Goal: Task Accomplishment & Management: Manage account settings

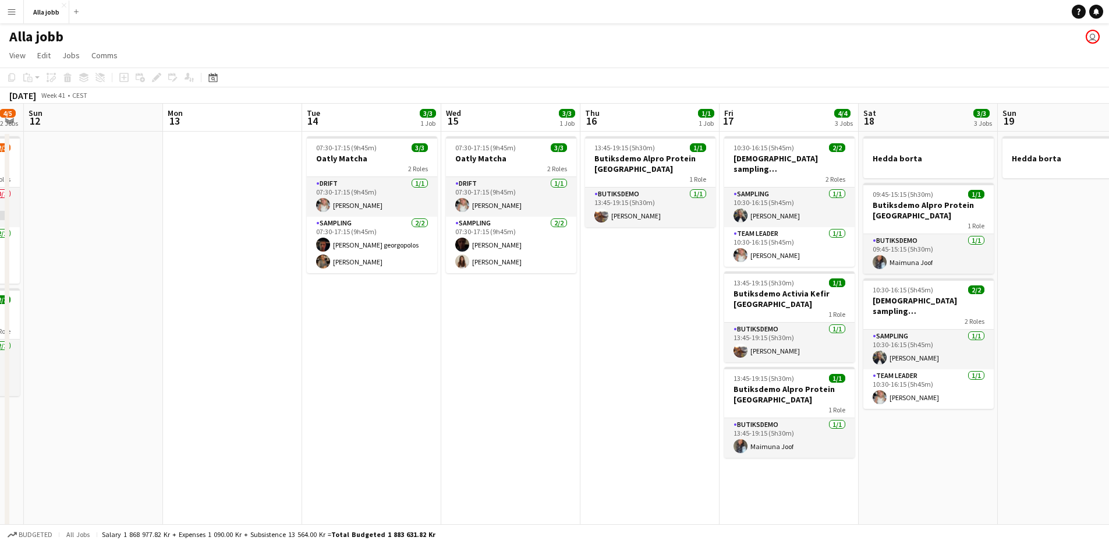
drag, startPoint x: 699, startPoint y: 250, endPoint x: 78, endPoint y: 374, distance: 633.0
click at [78, 375] on app-calendar-viewport "Thu 9 8/10 7 Jobs Fri 10 8/9 5 Jobs Sat 11 4/5 2 Jobs Sun 12 Mon 13 Tue 14 3/3 …" at bounding box center [554, 503] width 1109 height 798
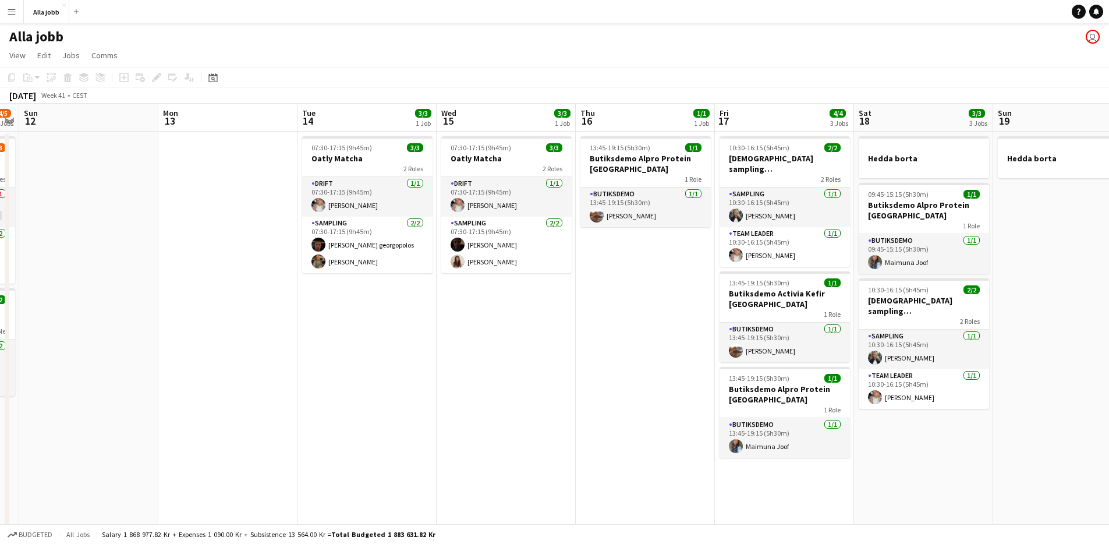
scroll to position [0, 401]
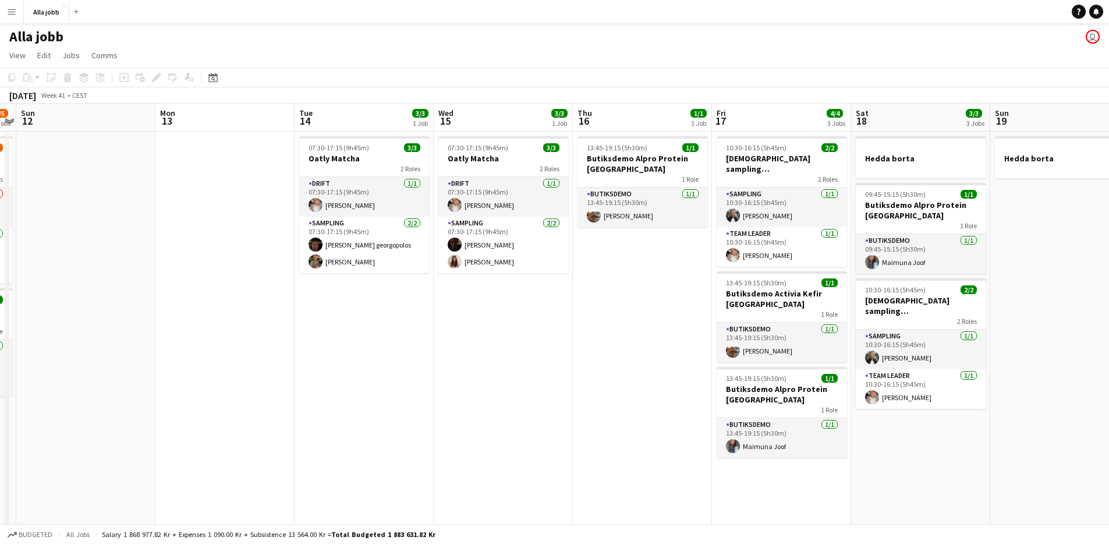
click at [252, 373] on app-date-cell at bounding box center [224, 517] width 139 height 770
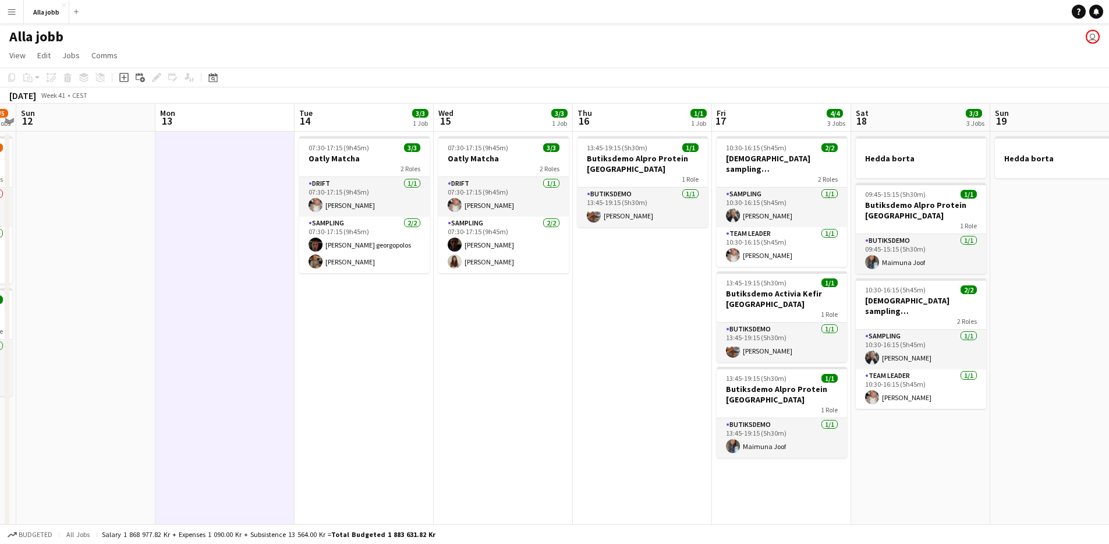
click at [252, 373] on app-date-cell at bounding box center [224, 517] width 139 height 770
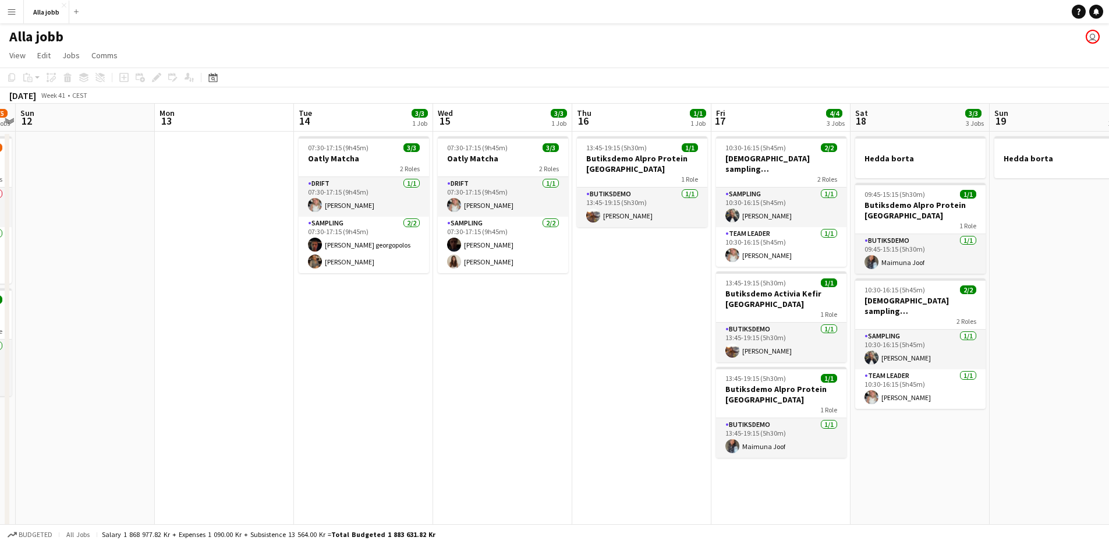
click at [410, 359] on app-date-cell "07:30-17:15 (9h45m) 3/3 Oatly Matcha 2 Roles Drift [DATE] 07:30-17:15 (9h45m) […" at bounding box center [363, 517] width 139 height 770
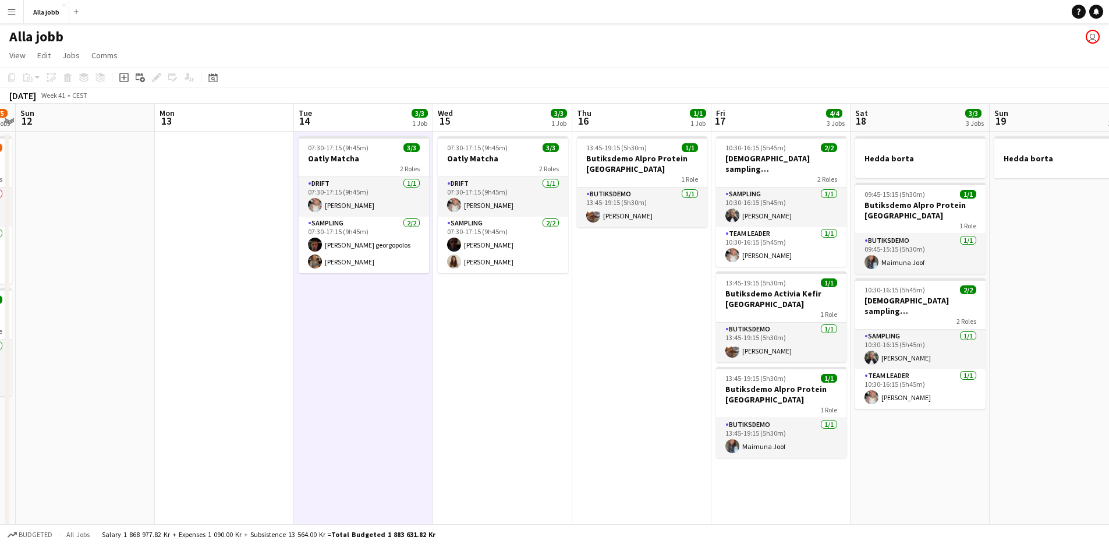
click at [410, 359] on app-date-cell "07:30-17:15 (9h45m) 3/3 Oatly Matcha 2 Roles Drift [DATE] 07:30-17:15 (9h45m) […" at bounding box center [363, 517] width 139 height 770
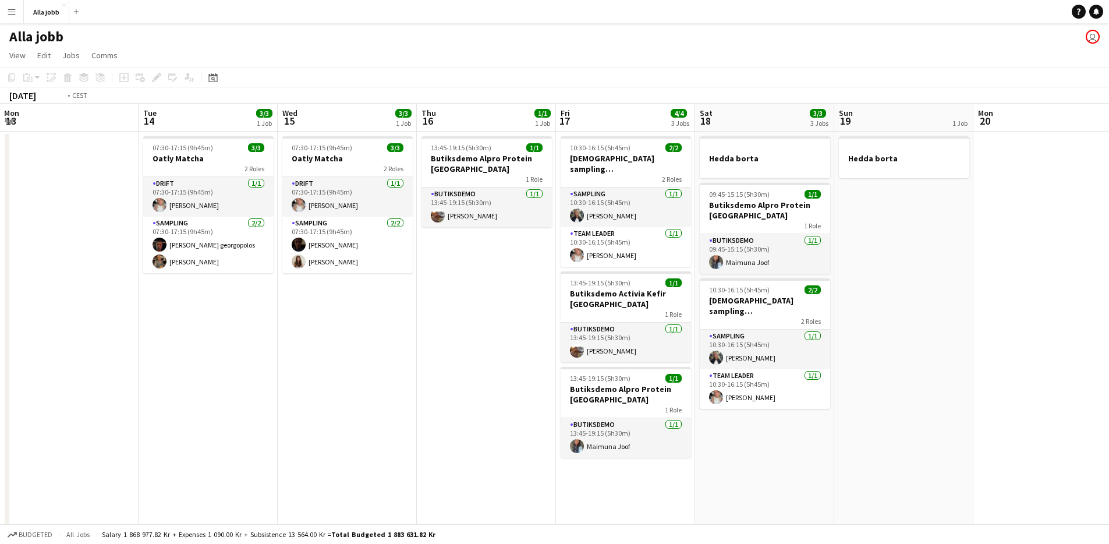
scroll to position [0, 419]
drag, startPoint x: 410, startPoint y: 359, endPoint x: 254, endPoint y: 364, distance: 156.1
click at [254, 364] on app-calendar-viewport "Fri 10 8/9 5 Jobs Sat 11 4/5 2 Jobs Sun 12 Mon 13 Tue 14 3/3 1 Job Wed 15 3/3 1…" at bounding box center [554, 503] width 1109 height 798
click at [325, 369] on app-date-cell "07:30-17:15 (9h45m) 3/3 Oatly Matcha 2 Roles Drift [DATE] 07:30-17:15 (9h45m) […" at bounding box center [346, 517] width 139 height 770
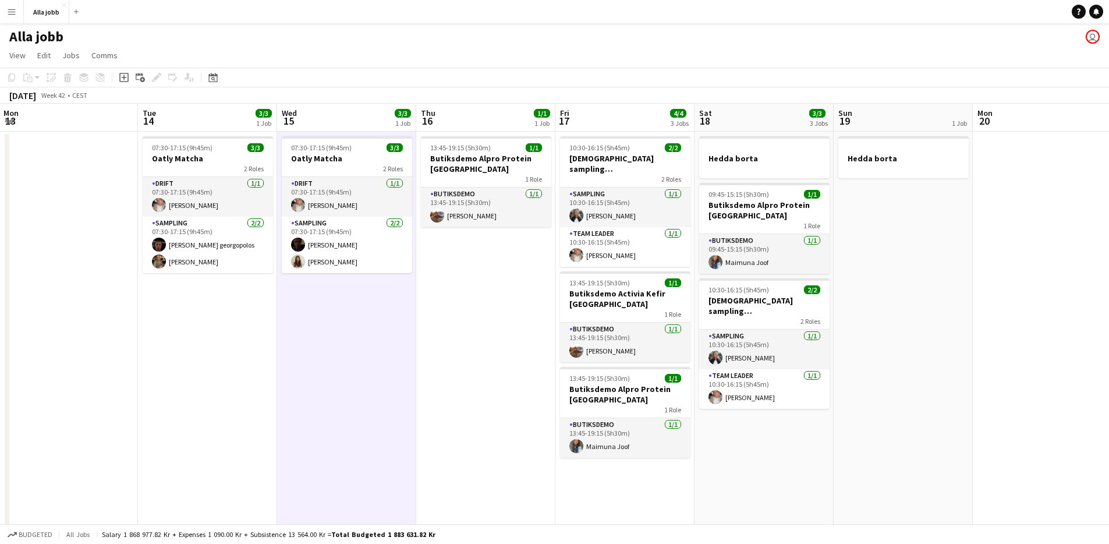
click at [285, 352] on app-date-cell "07:30-17:15 (9h45m) 3/3 Oatly Matcha 2 Roles Drift [DATE] 07:30-17:15 (9h45m) […" at bounding box center [346, 517] width 139 height 770
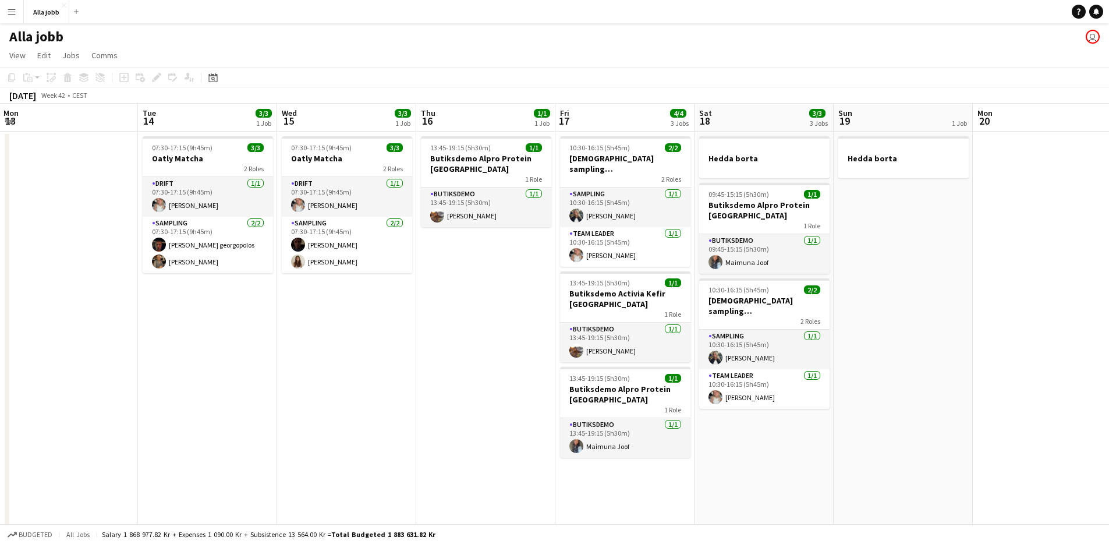
click at [234, 345] on app-date-cell "07:30-17:15 (9h45m) 3/3 Oatly Matcha 2 Roles Drift [DATE] 07:30-17:15 (9h45m) […" at bounding box center [207, 517] width 139 height 770
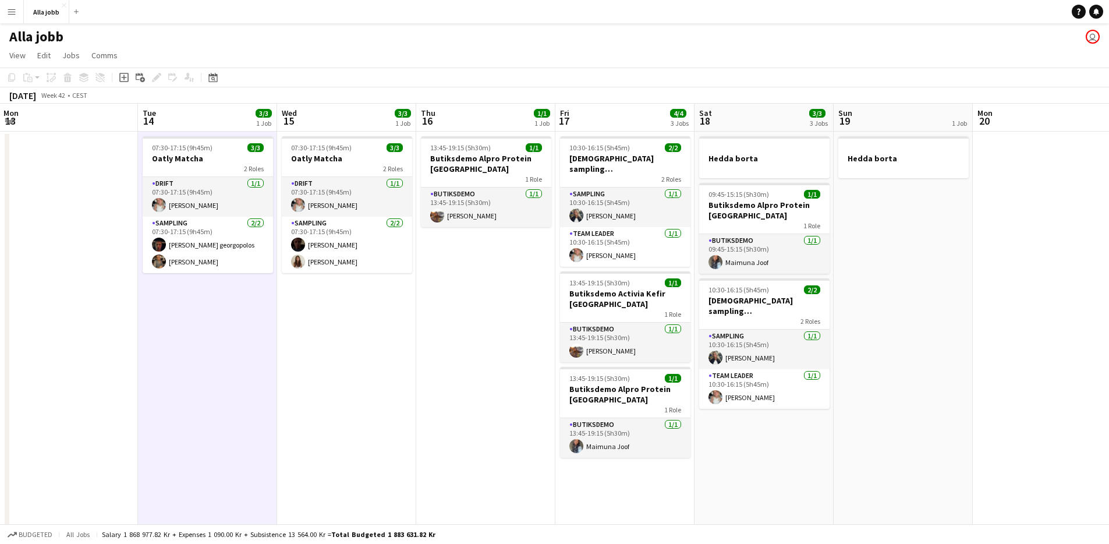
click at [384, 374] on app-date-cell "07:30-17:15 (9h45m) 3/3 Oatly Matcha 2 Roles Drift [DATE] 07:30-17:15 (9h45m) […" at bounding box center [346, 517] width 139 height 770
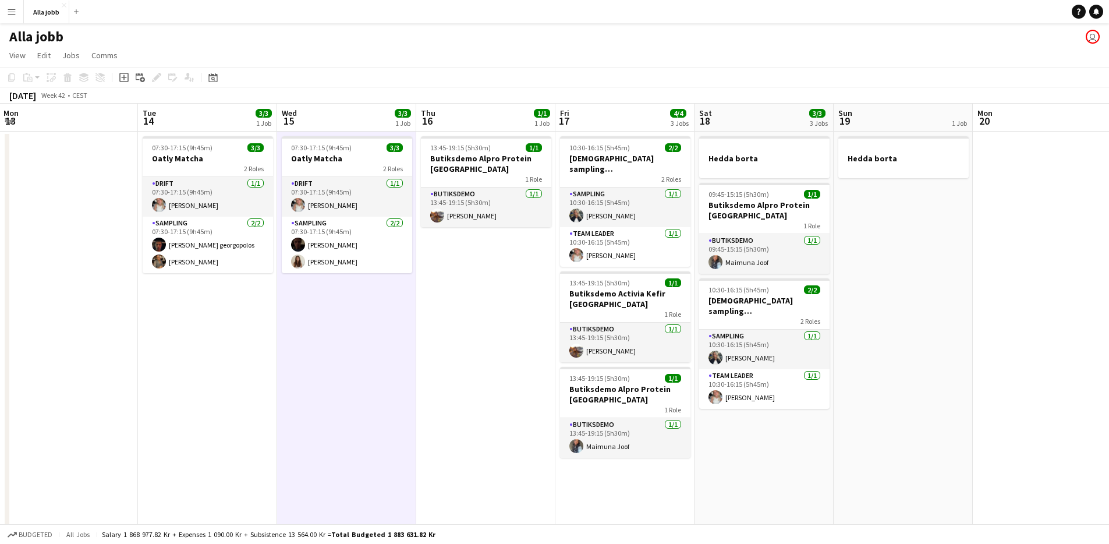
click at [430, 371] on app-date-cell "13:45-19:15 (5h30m) 1/1 Butiksdemo Alpro Protein Stockholm 1 Role Butiksdemo [D…" at bounding box center [485, 517] width 139 height 770
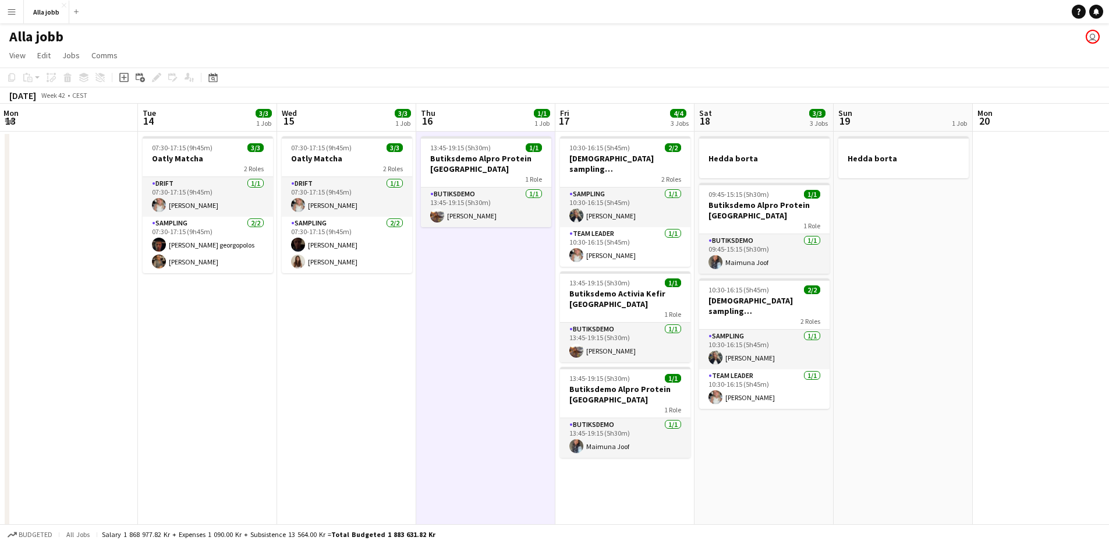
click at [427, 371] on app-date-cell "13:45-19:15 (5h30m) 1/1 Butiksdemo Alpro Protein Stockholm 1 Role Butiksdemo [D…" at bounding box center [485, 517] width 139 height 770
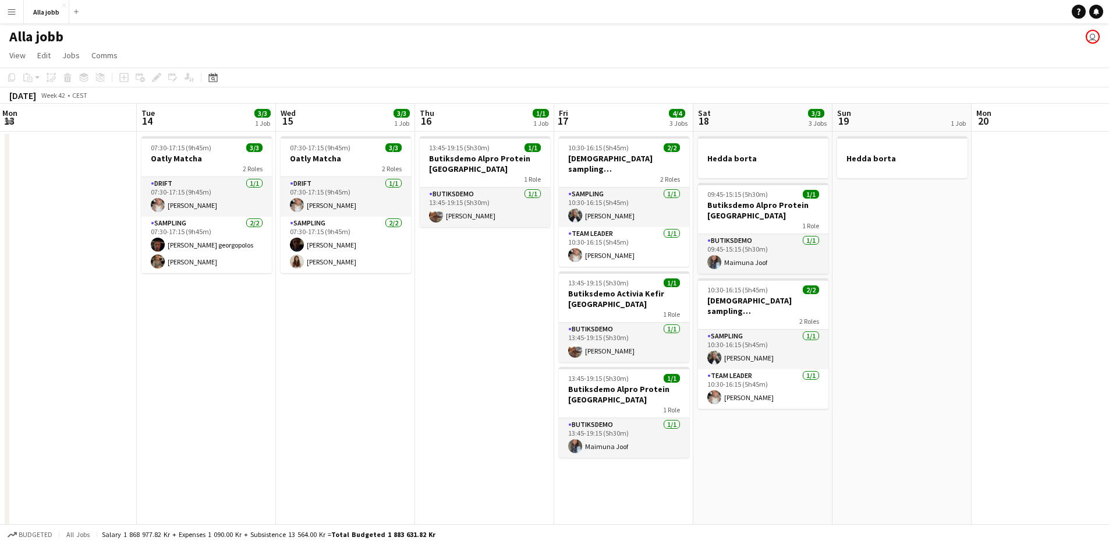
click at [374, 375] on app-date-cell "07:30-17:15 (9h45m) 3/3 Oatly Matcha 2 Roles Drift [DATE] 07:30-17:15 (9h45m) […" at bounding box center [345, 517] width 139 height 770
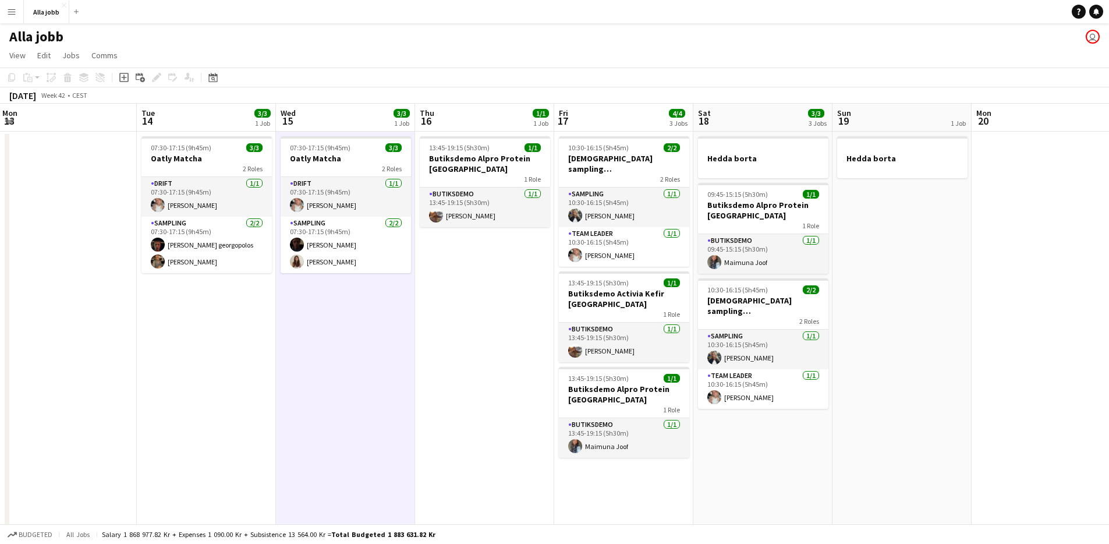
click at [374, 375] on app-date-cell "07:30-17:15 (9h45m) 3/3 Oatly Matcha 2 Roles Drift [DATE] 07:30-17:15 (9h45m) […" at bounding box center [345, 517] width 139 height 770
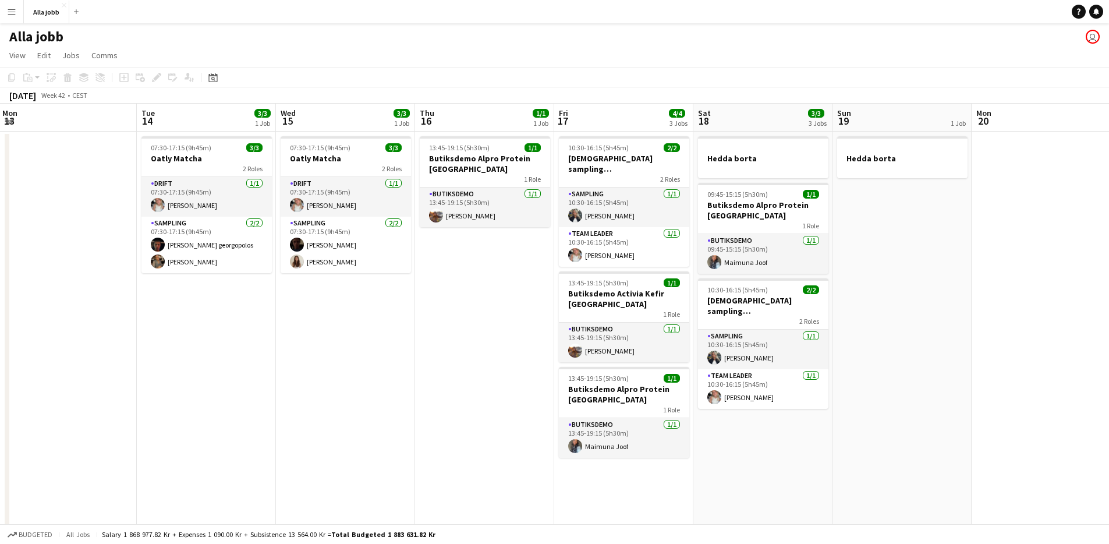
click at [396, 370] on app-date-cell "07:30-17:15 (9h45m) 3/3 Oatly Matcha 2 Roles Drift [DATE] 07:30-17:15 (9h45m) […" at bounding box center [345, 517] width 139 height 770
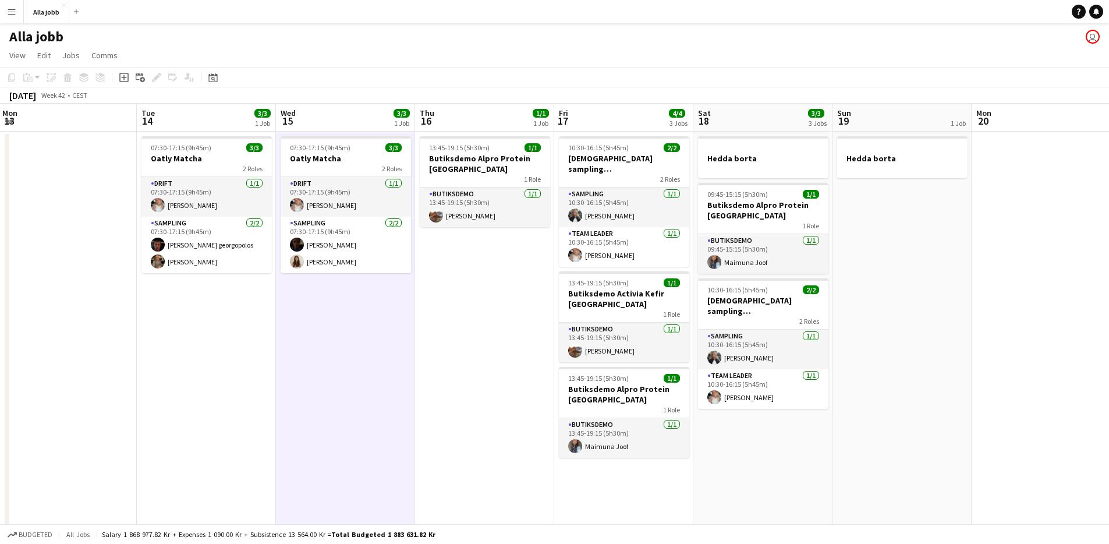
click at [395, 370] on app-date-cell "07:30-17:15 (9h45m) 3/3 Oatly Matcha 2 Roles Drift [DATE] 07:30-17:15 (9h45m) […" at bounding box center [345, 517] width 139 height 770
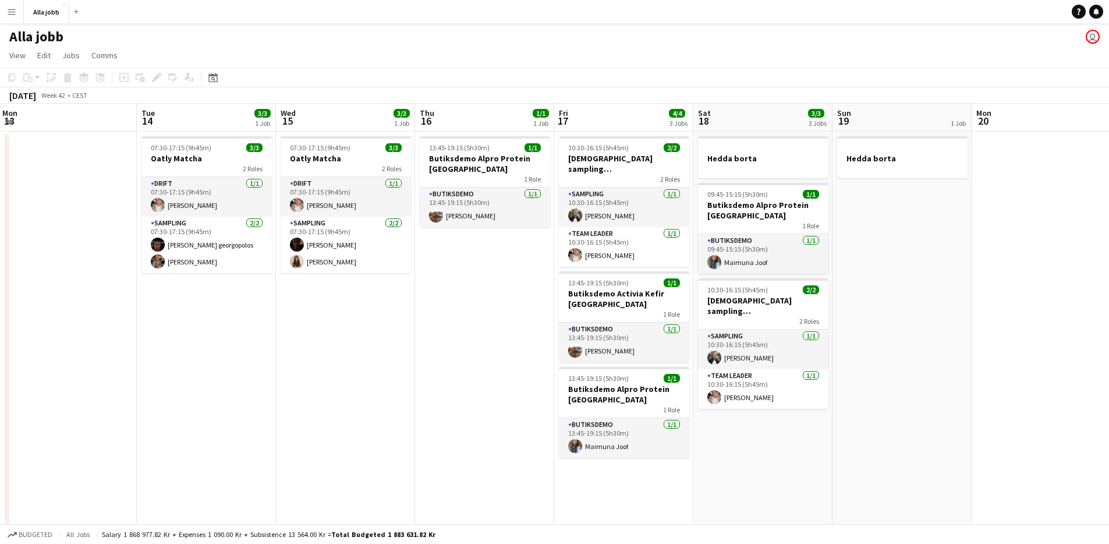
click at [476, 298] on app-date-cell "13:45-19:15 (5h30m) 1/1 Butiksdemo Alpro Protein Stockholm 1 Role Butiksdemo [D…" at bounding box center [484, 517] width 139 height 770
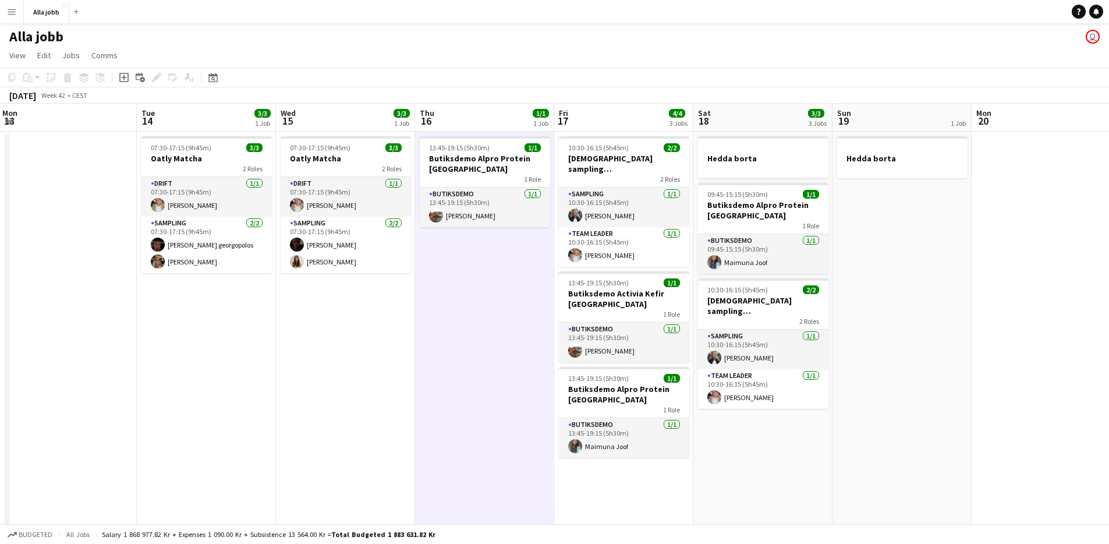
click at [345, 364] on app-date-cell "07:30-17:15 (9h45m) 3/3 Oatly Matcha 2 Roles Drift [DATE] 07:30-17:15 (9h45m) […" at bounding box center [345, 517] width 139 height 770
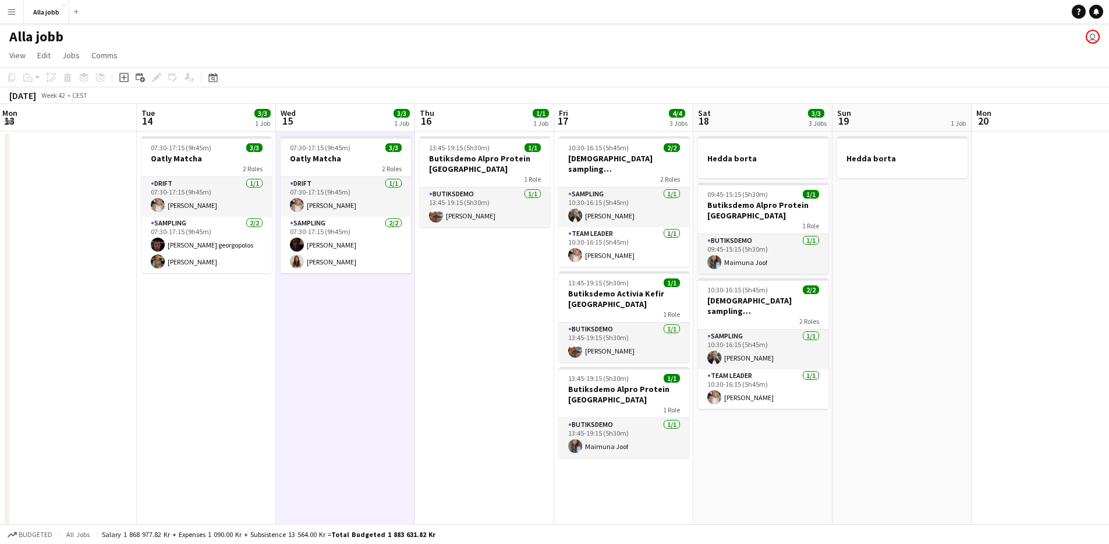
click at [458, 276] on app-date-cell "13:45-19:15 (5h30m) 1/1 Butiksdemo Alpro Protein Stockholm 1 Role Butiksdemo [D…" at bounding box center [484, 517] width 139 height 770
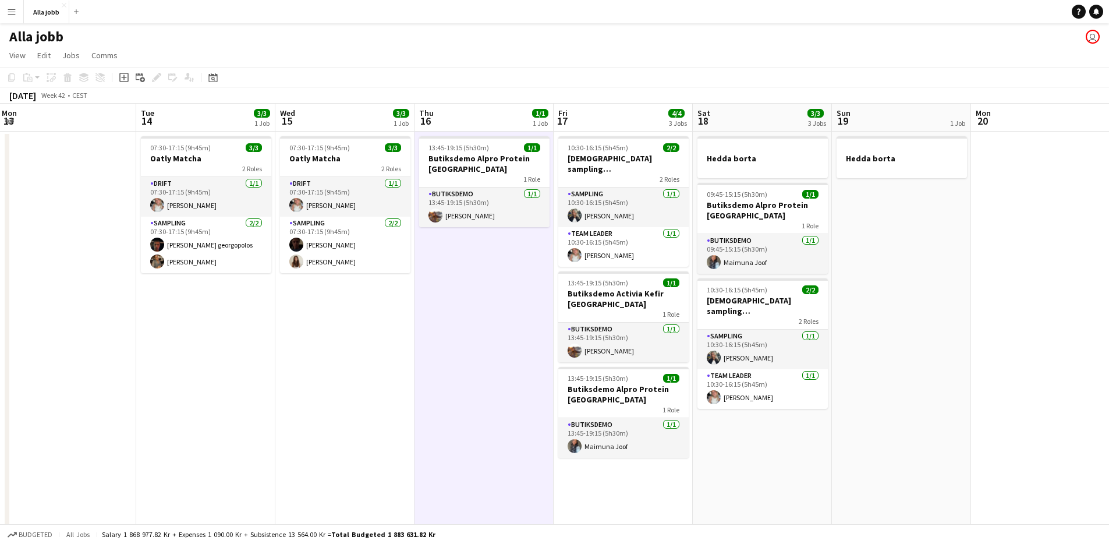
click at [365, 348] on app-date-cell "07:30-17:15 (9h45m) 3/3 Oatly Matcha 2 Roles Drift [DATE] 07:30-17:15 (9h45m) […" at bounding box center [344, 517] width 139 height 770
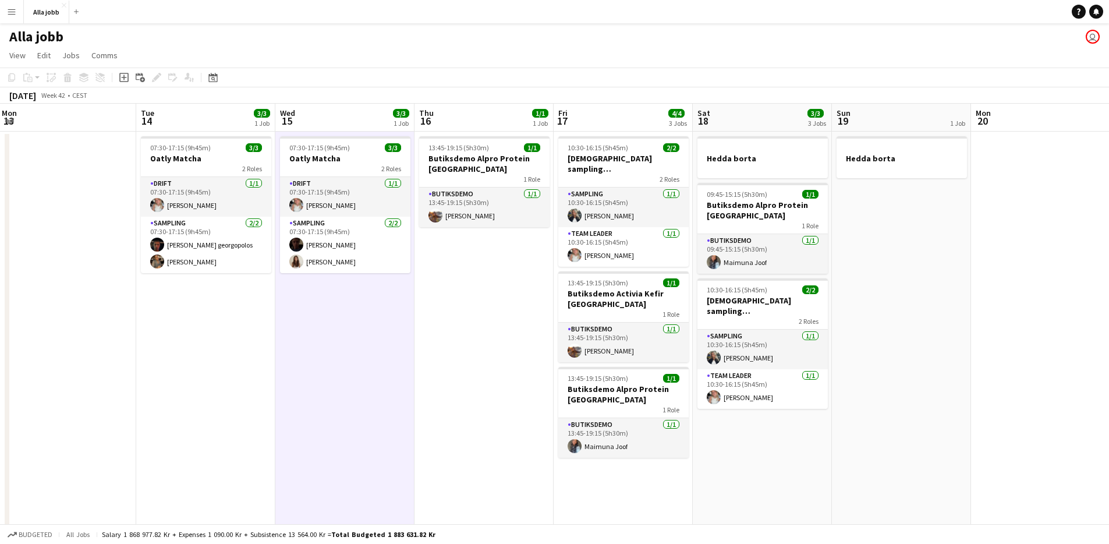
click at [435, 301] on app-date-cell "13:45-19:15 (5h30m) 1/1 Butiksdemo Alpro Protein Stockholm 1 Role Butiksdemo [D…" at bounding box center [484, 517] width 139 height 770
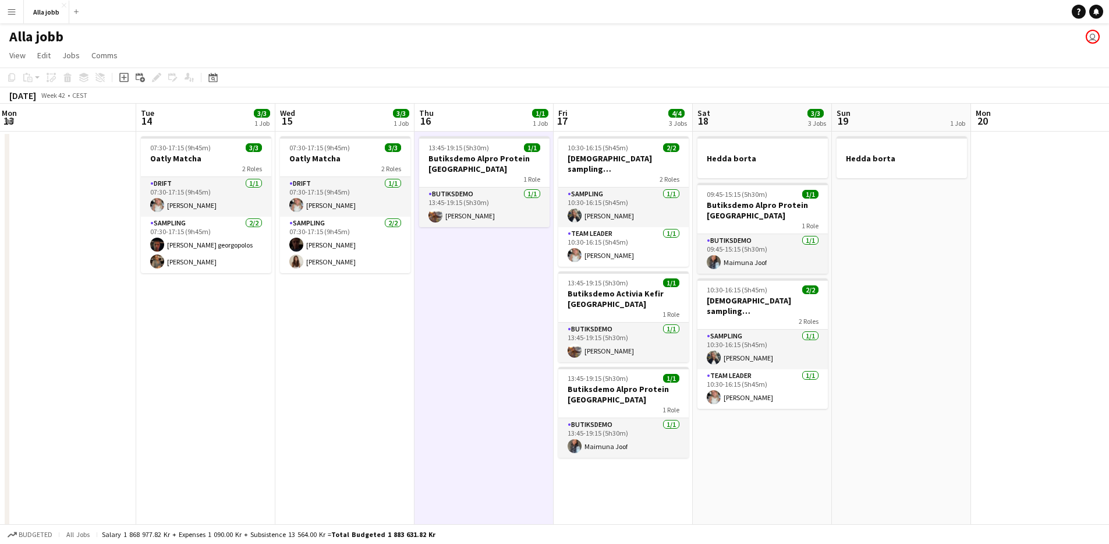
drag, startPoint x: 380, startPoint y: 319, endPoint x: 371, endPoint y: 319, distance: 9.3
click at [379, 319] on app-date-cell "07:30-17:15 (9h45m) 3/3 Oatly Matcha 2 Roles Drift [DATE] 07:30-17:15 (9h45m) […" at bounding box center [344, 517] width 139 height 770
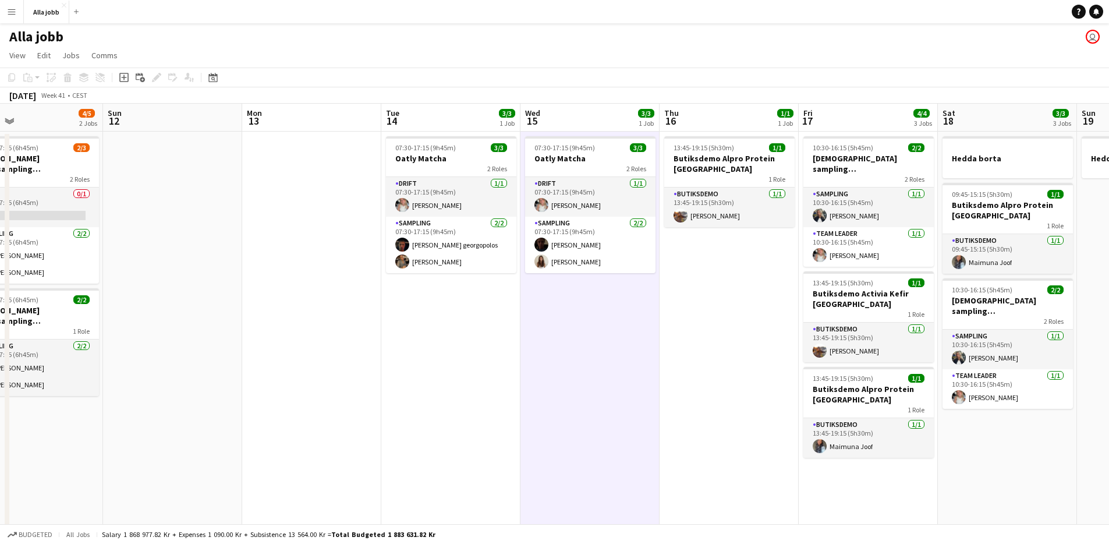
drag, startPoint x: 359, startPoint y: 319, endPoint x: 606, endPoint y: 353, distance: 249.3
click at [606, 353] on app-calendar-viewport "Thu 9 8/10 7 Jobs Fri 10 8/9 5 Jobs Sat 11 4/5 2 Jobs Sun 12 Mon 13 Tue 14 3/3 …" at bounding box center [554, 503] width 1109 height 798
click at [482, 336] on app-date-cell "07:30-17:15 (9h45m) 3/3 Oatly Matcha 2 Roles Drift [DATE] 07:30-17:15 (9h45m) […" at bounding box center [451, 517] width 139 height 770
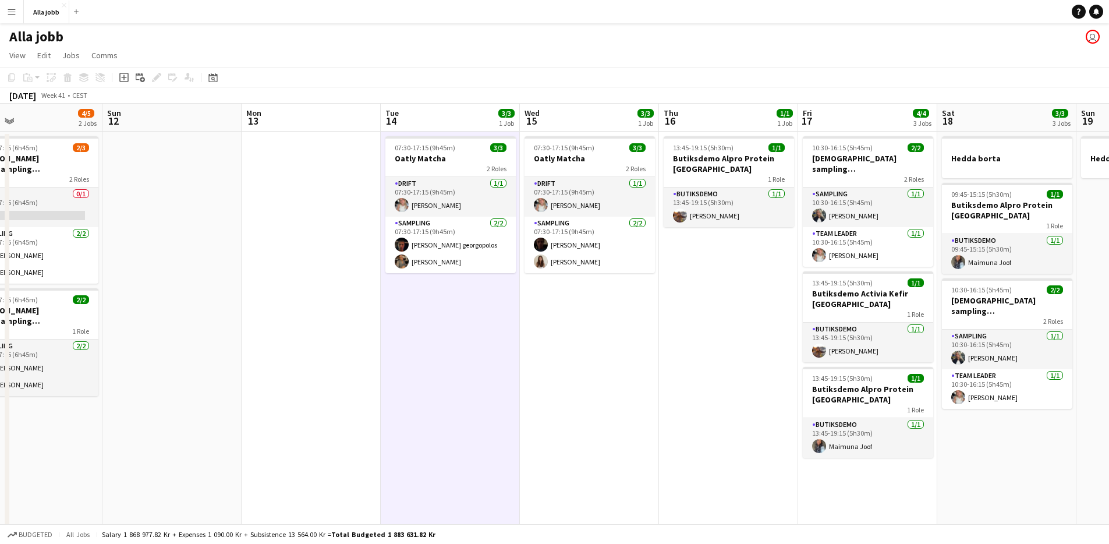
click at [574, 338] on app-date-cell "07:30-17:15 (9h45m) 3/3 Oatly Matcha 2 Roles Drift [DATE] 07:30-17:15 (9h45m) […" at bounding box center [589, 517] width 139 height 770
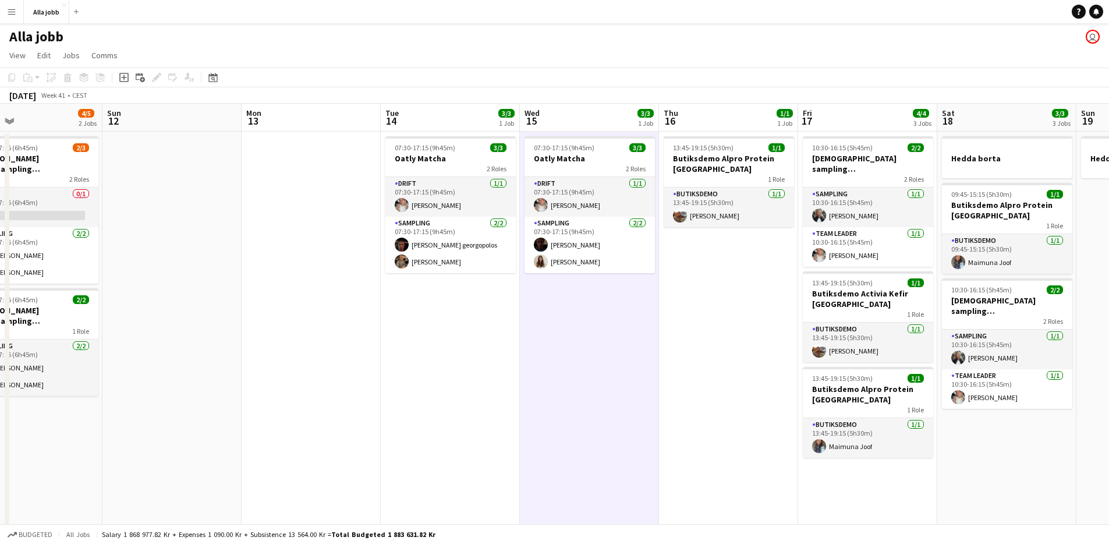
scroll to position [0, 316]
click at [504, 335] on app-date-cell "07:30-17:15 (9h45m) 3/3 Oatly Matcha 2 Roles Drift [DATE] 07:30-17:15 (9h45m) […" at bounding box center [449, 517] width 139 height 770
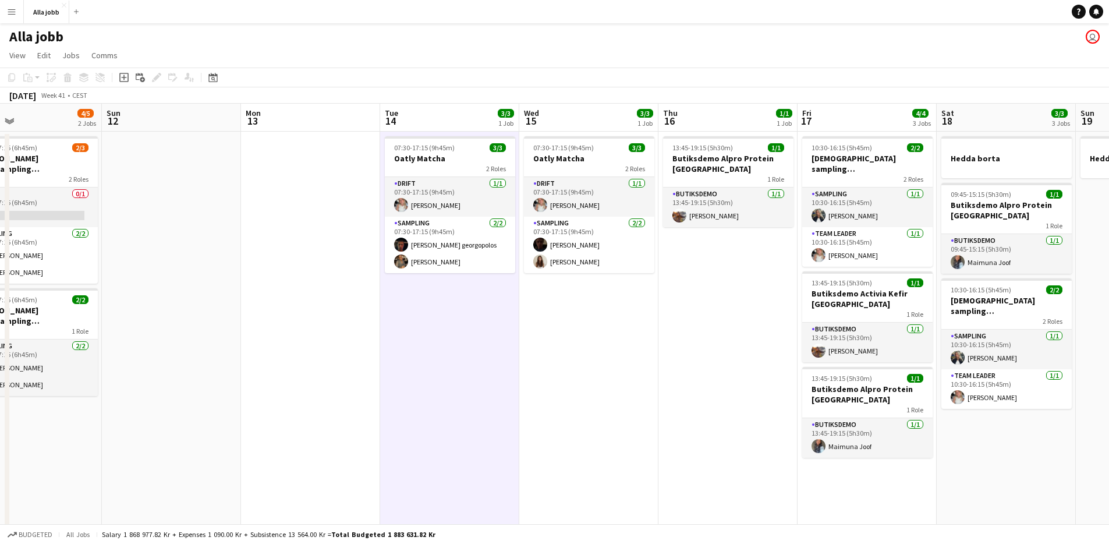
click at [578, 334] on app-date-cell "07:30-17:15 (9h45m) 3/3 Oatly Matcha 2 Roles Drift [DATE] 07:30-17:15 (9h45m) […" at bounding box center [588, 517] width 139 height 770
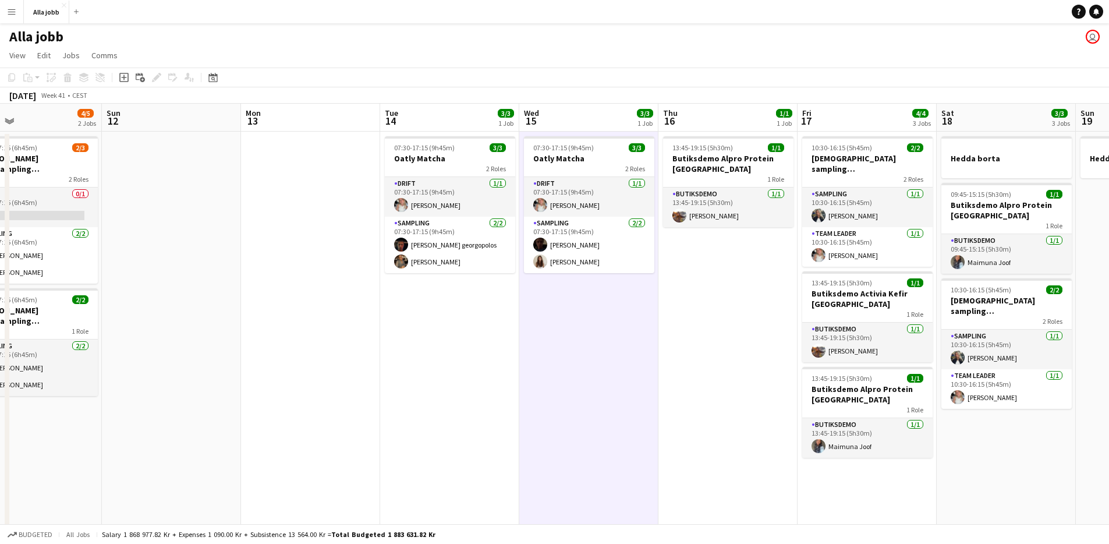
click at [475, 348] on app-date-cell "07:30-17:15 (9h45m) 3/3 Oatly Matcha 2 Roles Drift [DATE] 07:30-17:15 (9h45m) […" at bounding box center [449, 517] width 139 height 770
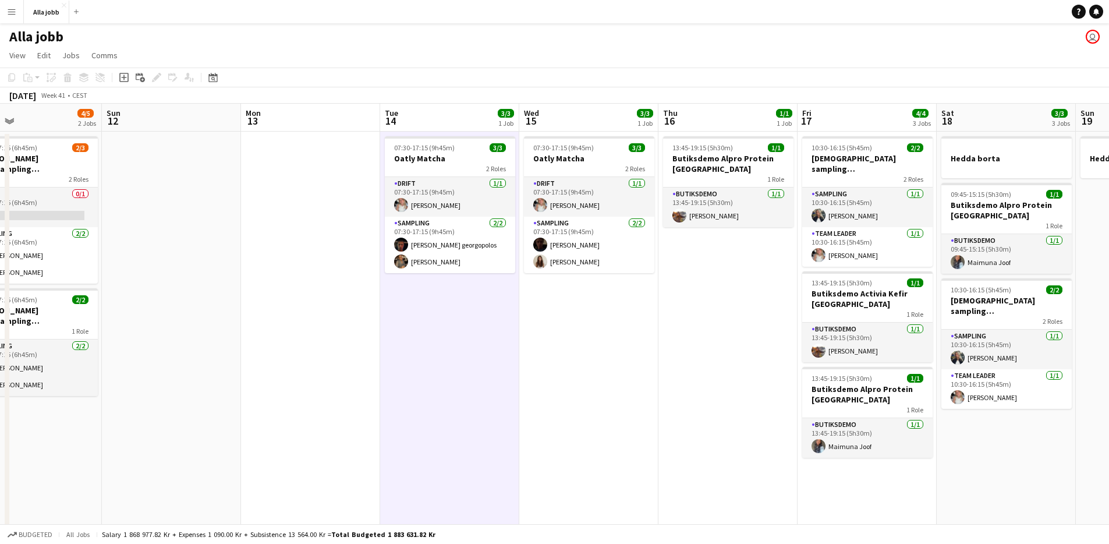
click at [562, 355] on app-date-cell "07:30-17:15 (9h45m) 3/3 Oatly Matcha 2 Roles Drift [DATE] 07:30-17:15 (9h45m) […" at bounding box center [588, 517] width 139 height 770
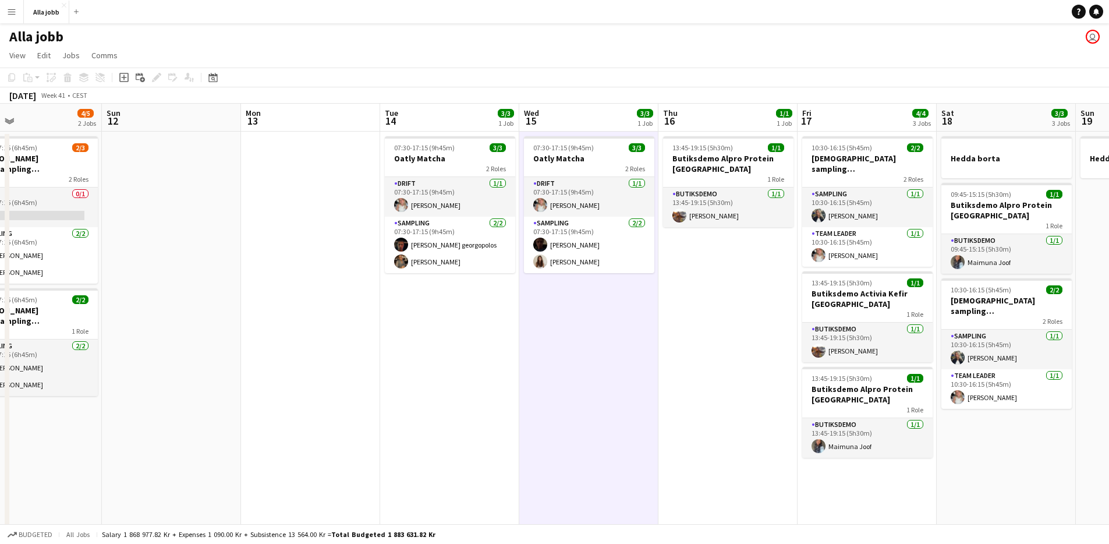
click at [710, 333] on app-date-cell "13:45-19:15 (5h30m) 1/1 Butiksdemo Alpro Protein Stockholm 1 Role Butiksdemo [D…" at bounding box center [728, 517] width 139 height 770
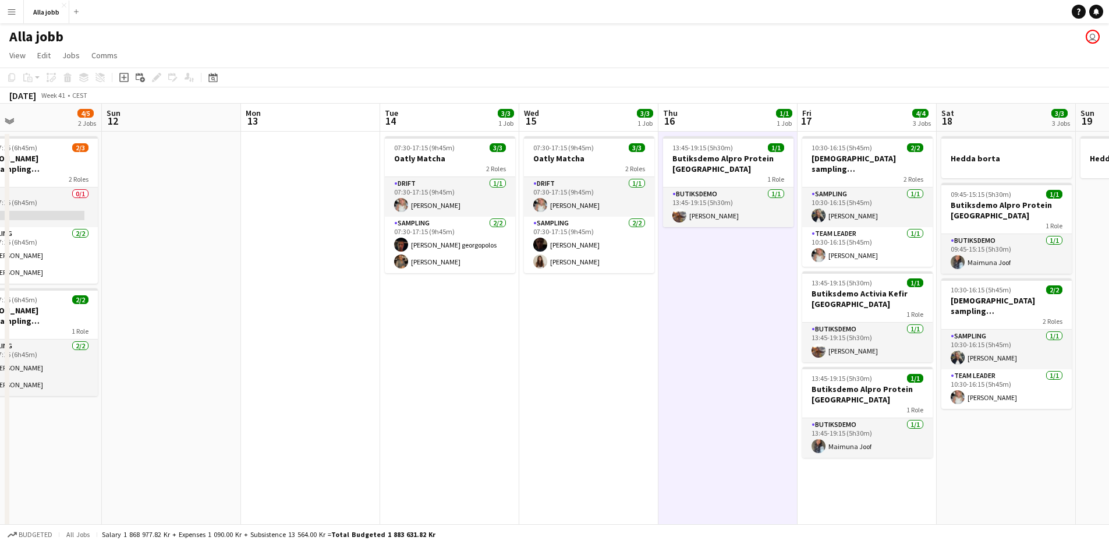
click at [557, 360] on app-date-cell "07:30-17:15 (9h45m) 3/3 Oatly Matcha 2 Roles Drift [DATE] 07:30-17:15 (9h45m) […" at bounding box center [588, 517] width 139 height 770
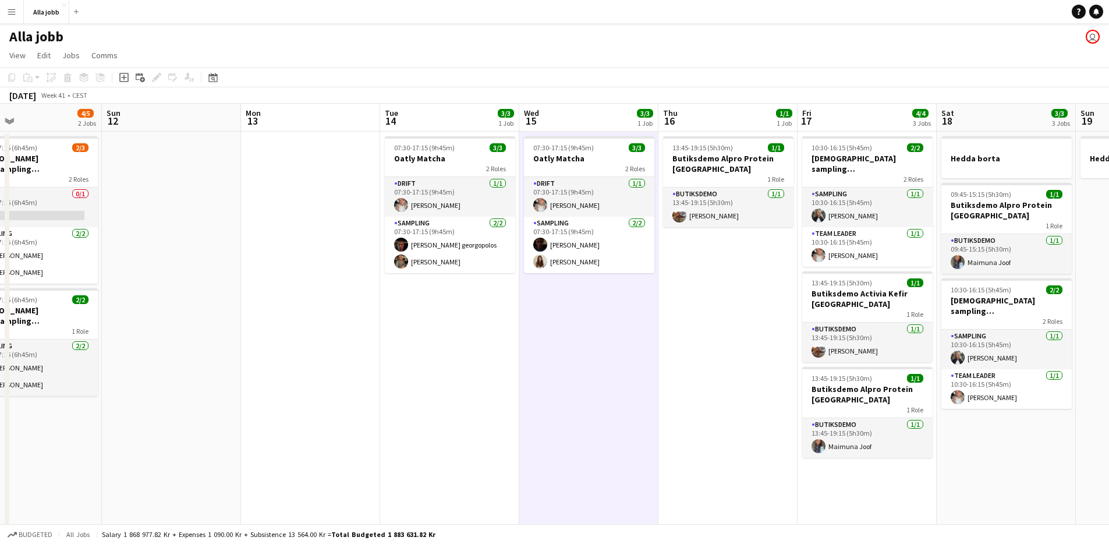
drag, startPoint x: 492, startPoint y: 354, endPoint x: 498, endPoint y: 351, distance: 7.0
click at [492, 354] on app-date-cell "07:30-17:15 (9h45m) 3/3 Oatly Matcha 2 Roles Drift [DATE] 07:30-17:15 (9h45m) […" at bounding box center [449, 517] width 139 height 770
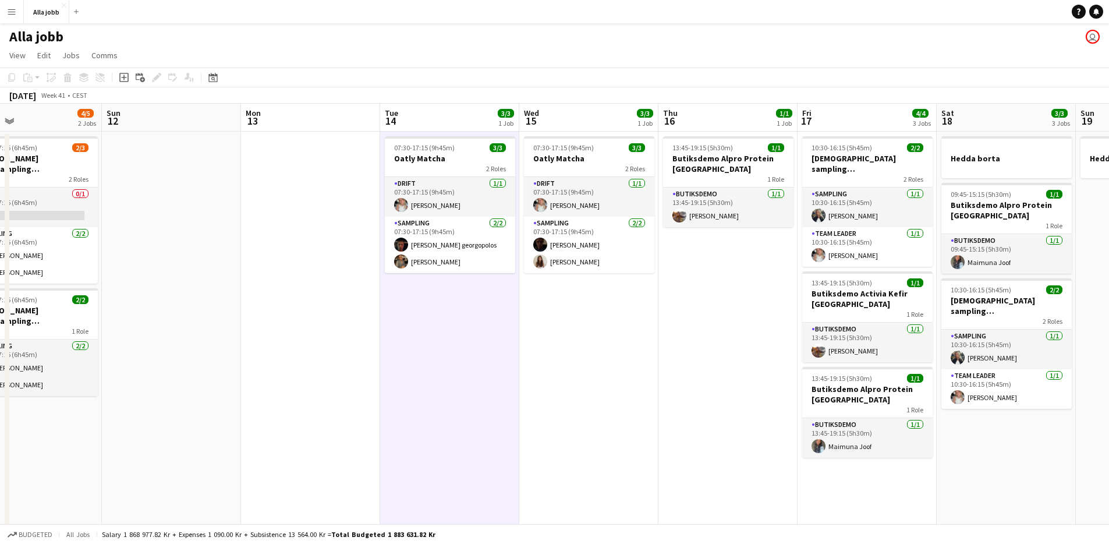
click at [733, 333] on app-date-cell "13:45-19:15 (5h30m) 1/1 Butiksdemo Alpro Protein Stockholm 1 Role Butiksdemo [D…" at bounding box center [728, 517] width 139 height 770
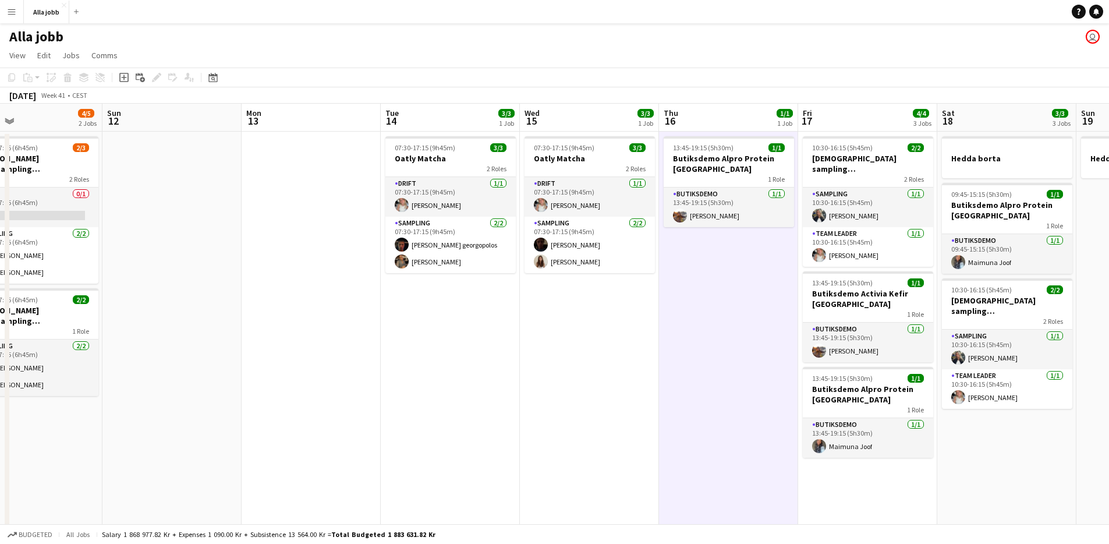
click at [616, 342] on app-date-cell "07:30-17:15 (9h45m) 3/3 Oatly Matcha 2 Roles Drift [DATE] 07:30-17:15 (9h45m) […" at bounding box center [589, 517] width 139 height 770
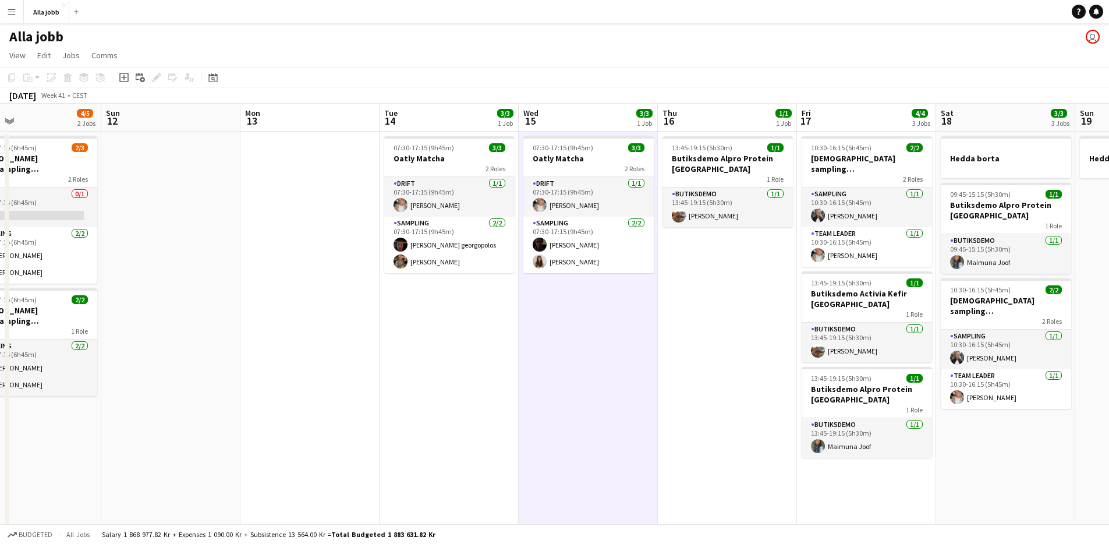
click at [503, 337] on app-date-cell "07:30-17:15 (9h45m) 3/3 Oatly Matcha 2 Roles Drift [DATE] 07:30-17:15 (9h45m) […" at bounding box center [449, 517] width 139 height 770
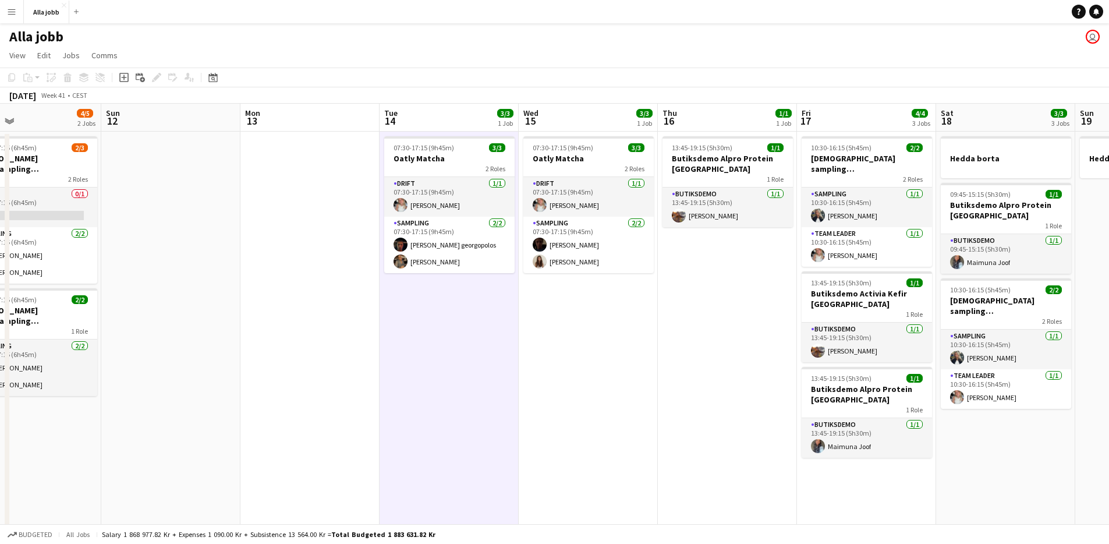
click at [555, 332] on app-date-cell "07:30-17:15 (9h45m) 3/3 Oatly Matcha 2 Roles Drift [DATE] 07:30-17:15 (9h45m) […" at bounding box center [588, 517] width 139 height 770
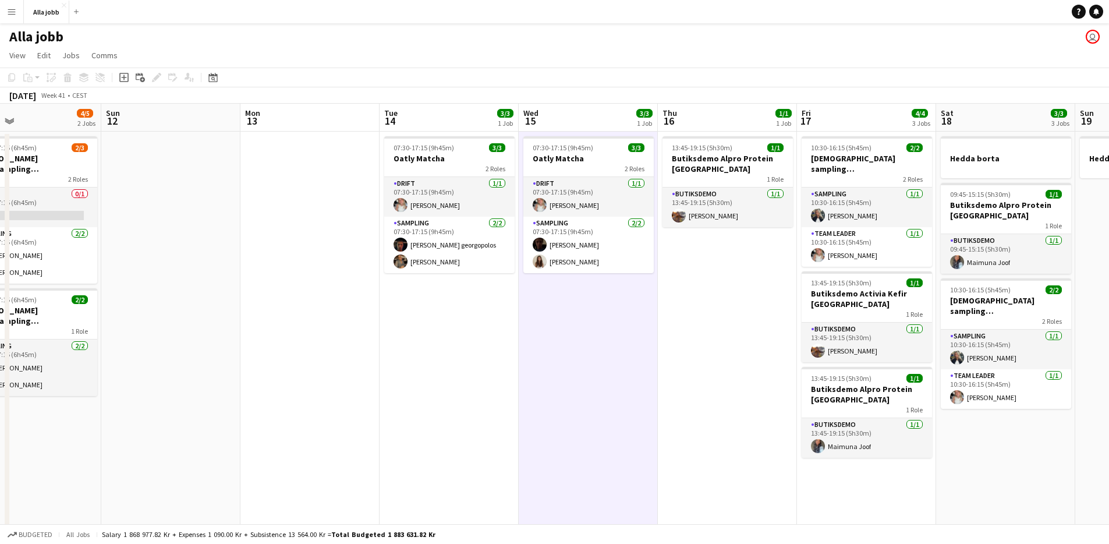
click at [698, 320] on app-date-cell "13:45-19:15 (5h30m) 1/1 Butiksdemo Alpro Protein Stockholm 1 Role Butiksdemo [D…" at bounding box center [727, 517] width 139 height 770
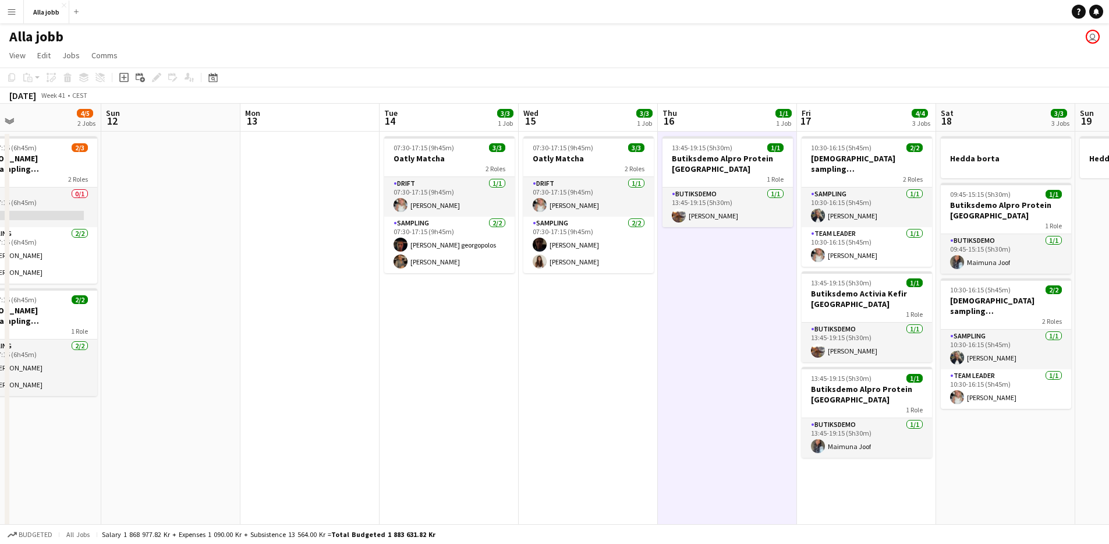
click at [590, 331] on app-date-cell "07:30-17:15 (9h45m) 3/3 Oatly Matcha 2 Roles Drift [DATE] 07:30-17:15 (9h45m) […" at bounding box center [588, 517] width 139 height 770
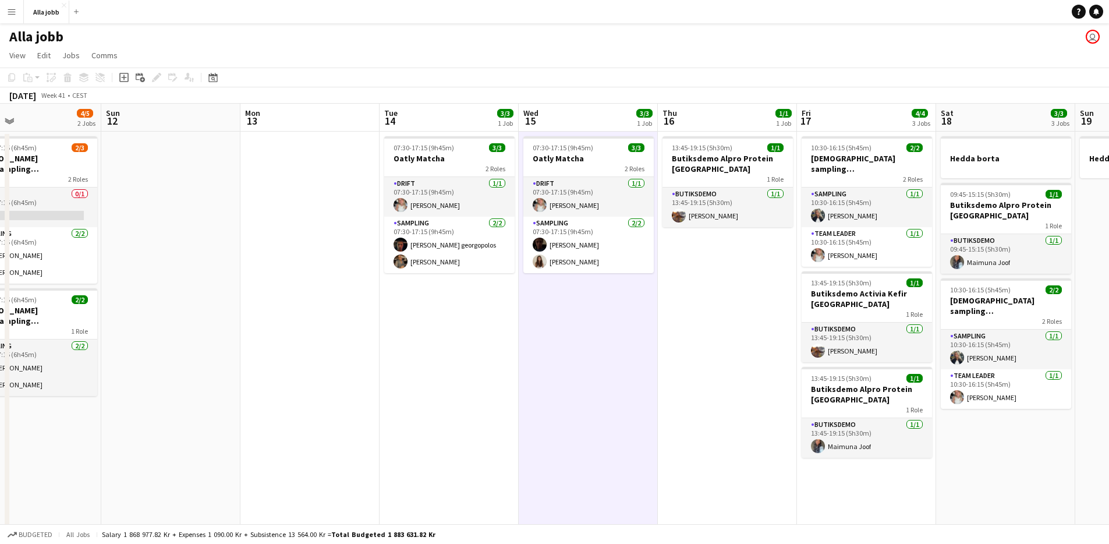
click at [455, 326] on app-date-cell "07:30-17:15 (9h45m) 3/3 Oatly Matcha 2 Roles Drift [DATE] 07:30-17:15 (9h45m) […" at bounding box center [449, 517] width 139 height 770
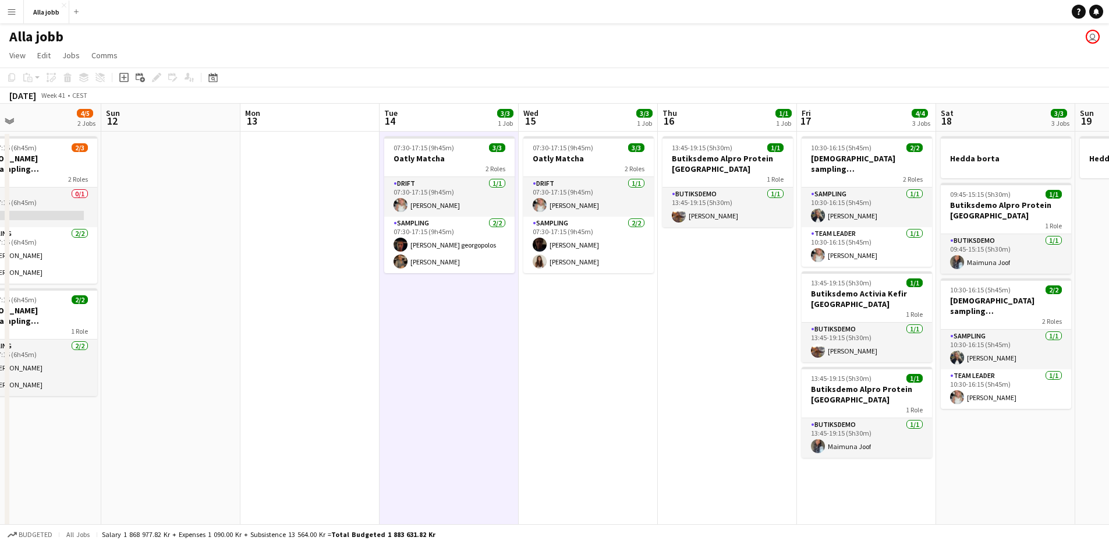
click at [567, 322] on app-date-cell "07:30-17:15 (9h45m) 3/3 Oatly Matcha 2 Roles Drift [DATE] 07:30-17:15 (9h45m) […" at bounding box center [588, 517] width 139 height 770
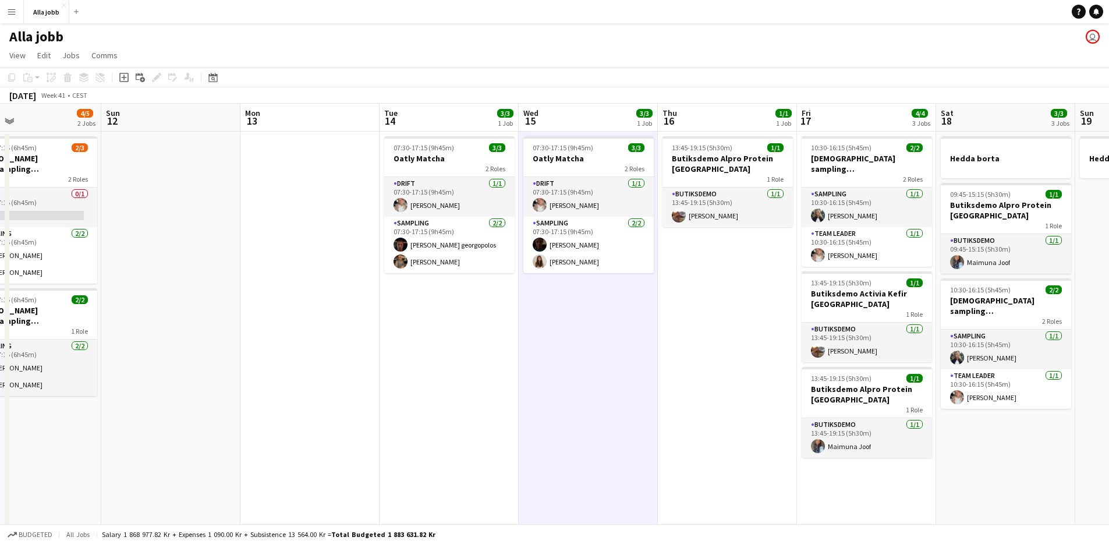
click at [681, 319] on app-date-cell "13:45-19:15 (5h30m) 1/1 Butiksdemo Alpro Protein Stockholm 1 Role Butiksdemo [D…" at bounding box center [727, 517] width 139 height 770
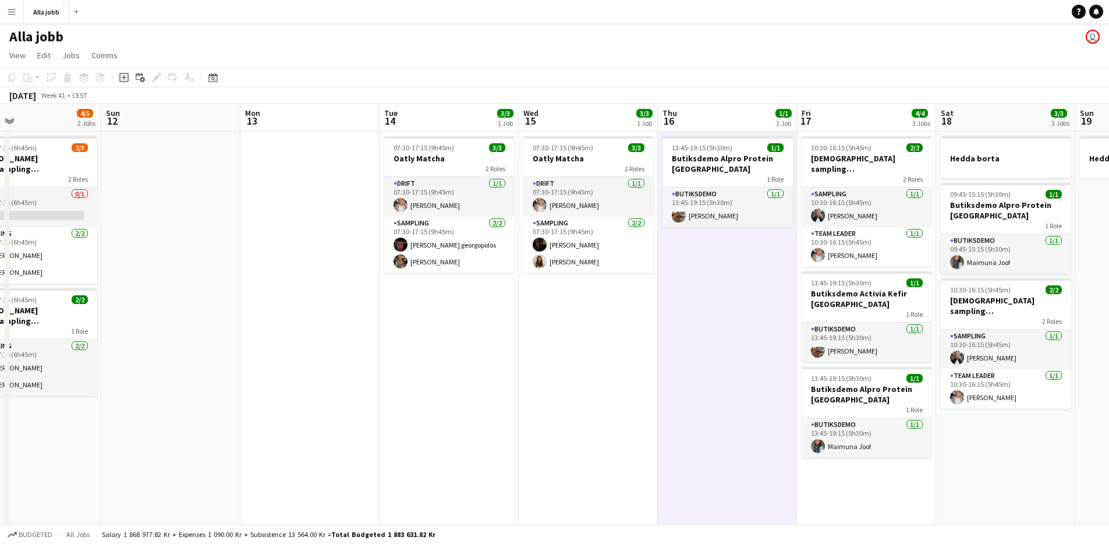
click at [602, 325] on app-date-cell "07:30-17:15 (9h45m) 3/3 Oatly Matcha 2 Roles Drift [DATE] 07:30-17:15 (9h45m) […" at bounding box center [588, 517] width 139 height 770
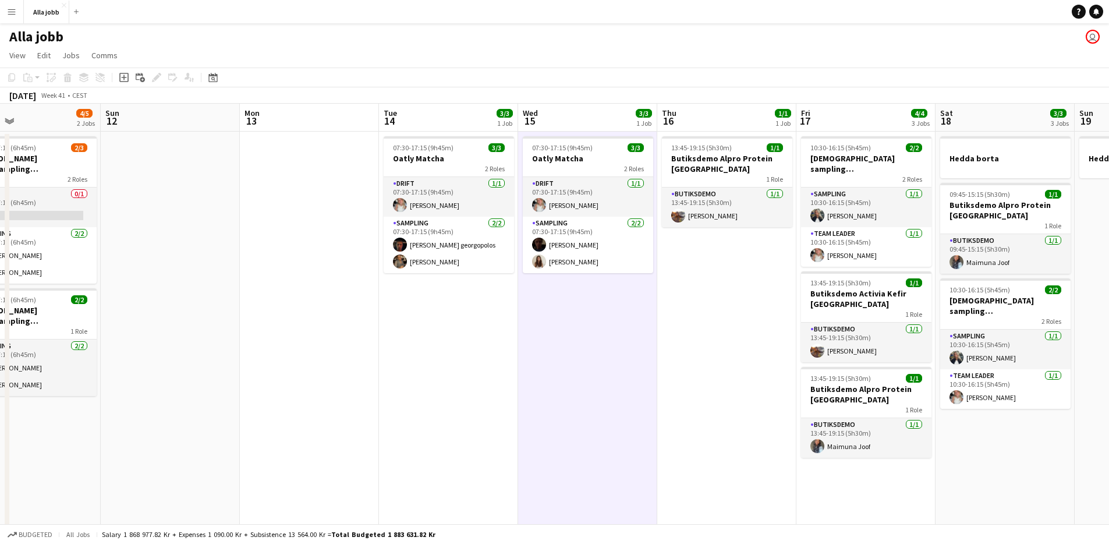
click at [501, 326] on app-date-cell "07:30-17:15 (9h45m) 3/3 Oatly Matcha 2 Roles Drift [DATE] 07:30-17:15 (9h45m) […" at bounding box center [448, 517] width 139 height 770
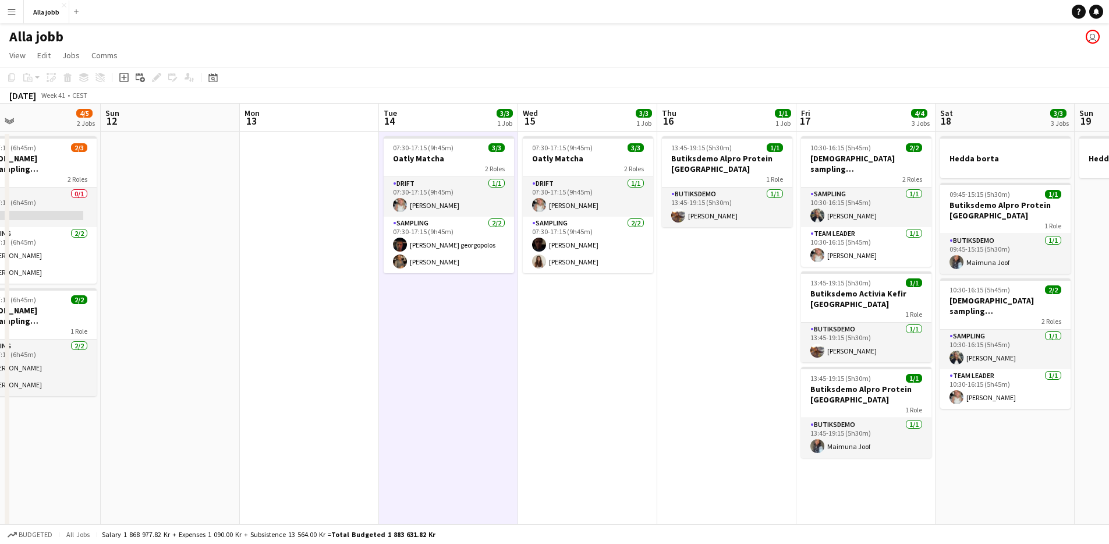
drag, startPoint x: 572, startPoint y: 323, endPoint x: 606, endPoint y: 325, distance: 34.4
click at [572, 323] on app-date-cell "07:30-17:15 (9h45m) 3/3 Oatly Matcha 2 Roles Drift [DATE] 07:30-17:15 (9h45m) […" at bounding box center [587, 517] width 139 height 770
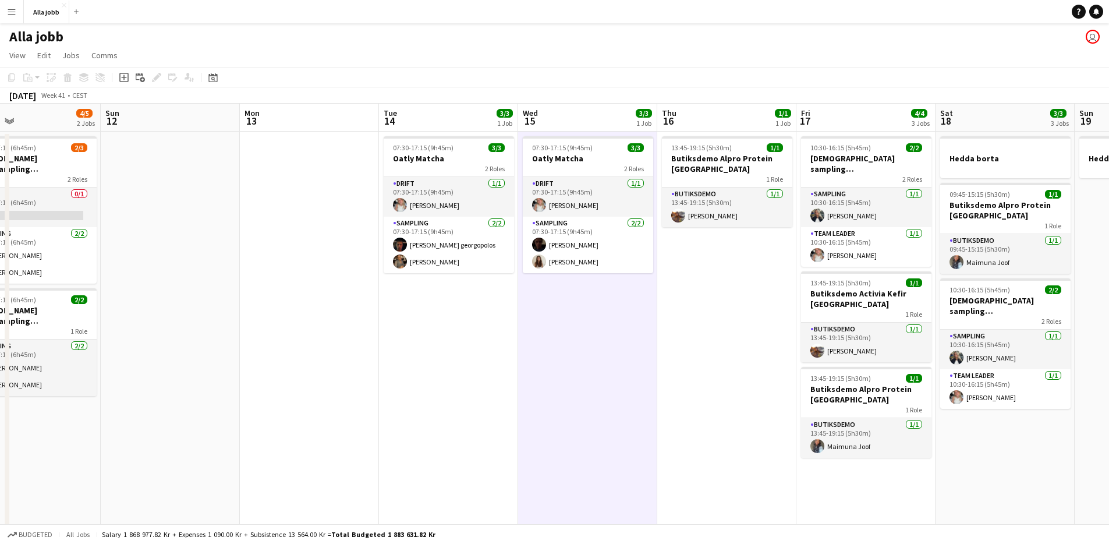
click at [701, 325] on app-date-cell "13:45-19:15 (5h30m) 1/1 Butiksdemo Alpro Protein Stockholm 1 Role Butiksdemo [D…" at bounding box center [726, 517] width 139 height 770
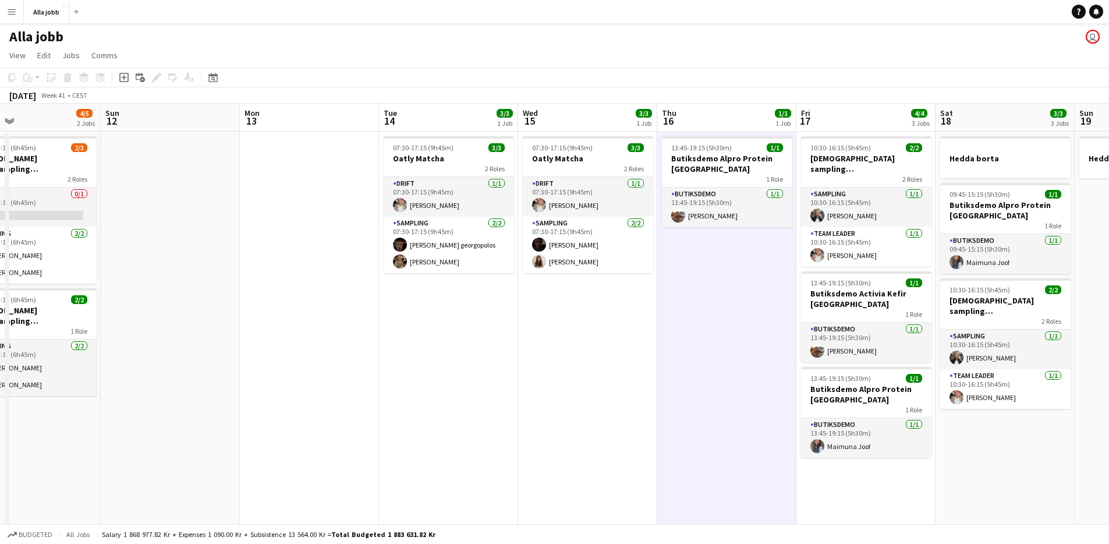
click at [585, 333] on app-date-cell "07:30-17:15 (9h45m) 3/3 Oatly Matcha 2 Roles Drift [DATE] 07:30-17:15 (9h45m) […" at bounding box center [587, 517] width 139 height 770
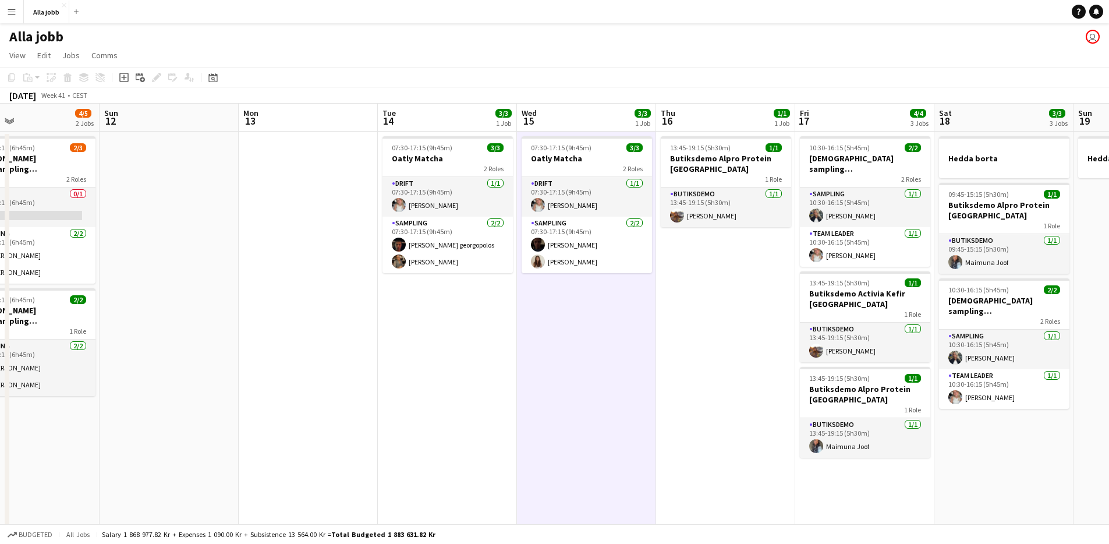
click at [444, 331] on app-date-cell "07:30-17:15 (9h45m) 3/3 Oatly Matcha 2 Roles Drift [DATE] 07:30-17:15 (9h45m) […" at bounding box center [447, 517] width 139 height 770
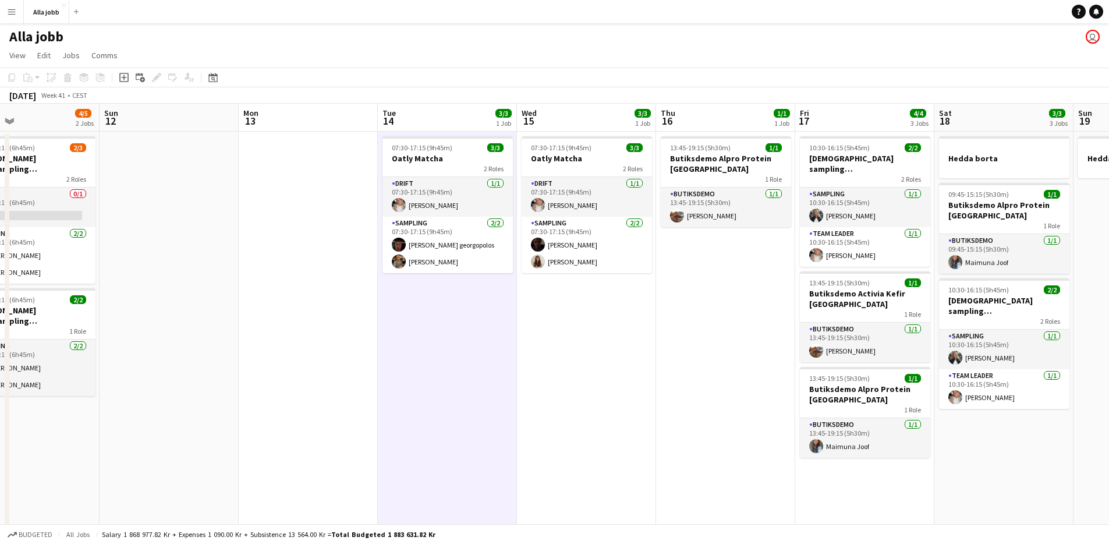
click at [546, 357] on app-date-cell "07:30-17:15 (9h45m) 3/3 Oatly Matcha 2 Roles Drift [DATE] 07:30-17:15 (9h45m) […" at bounding box center [586, 517] width 139 height 770
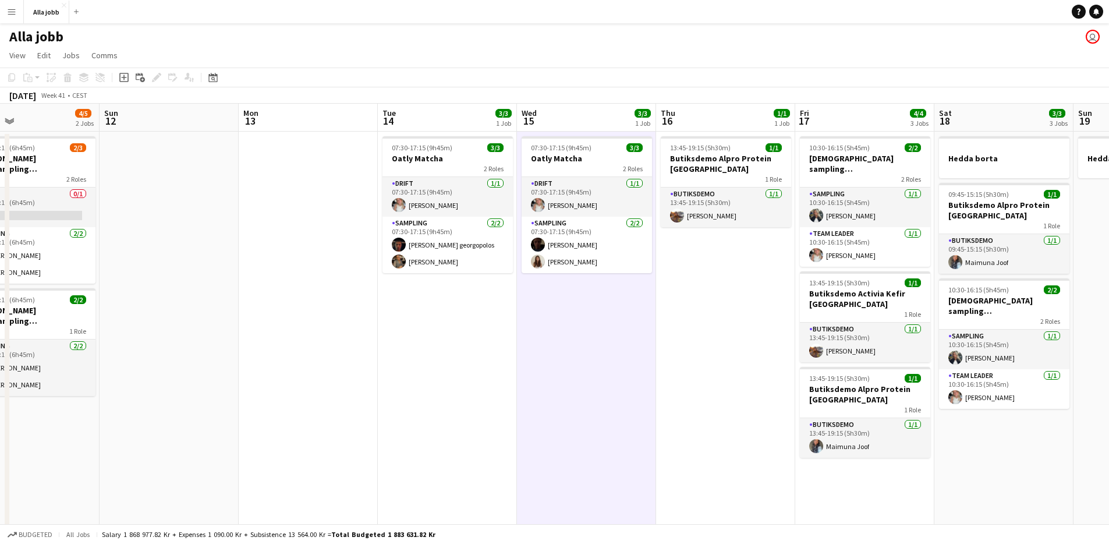
click at [565, 332] on app-date-cell "07:30-17:15 (9h45m) 3/3 Oatly Matcha 2 Roles Drift [DATE] 07:30-17:15 (9h45m) […" at bounding box center [586, 517] width 139 height 770
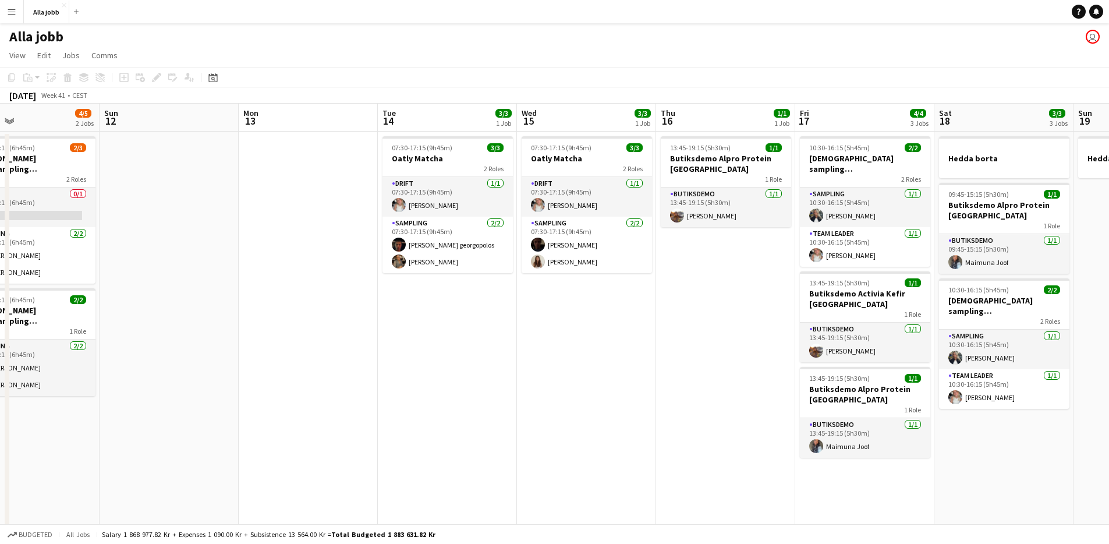
click at [565, 332] on app-date-cell "07:30-17:15 (9h45m) 3/3 Oatly Matcha 2 Roles Drift [DATE] 07:30-17:15 (9h45m) […" at bounding box center [586, 517] width 139 height 770
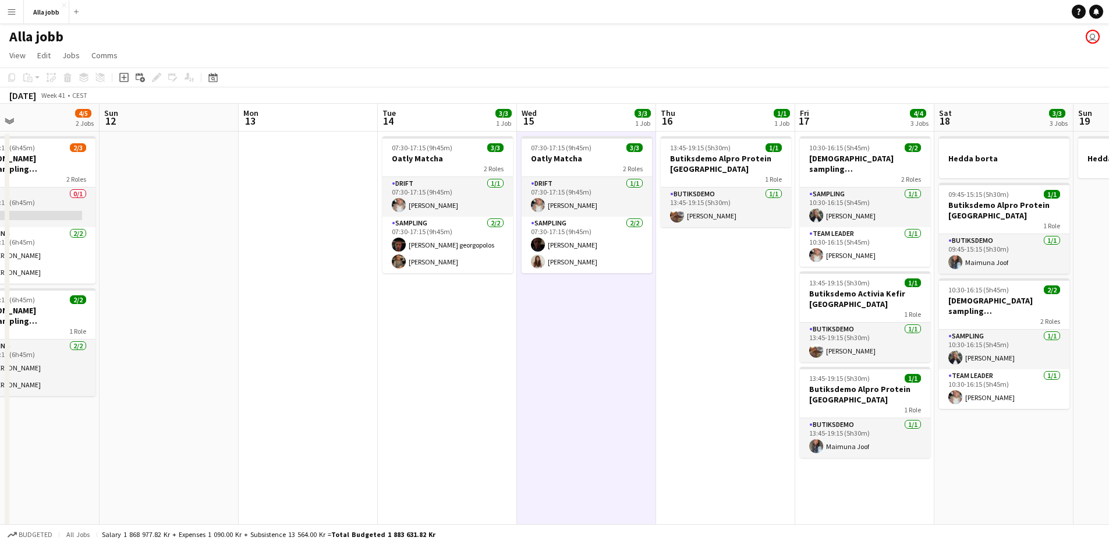
click at [684, 313] on app-date-cell "13:45-19:15 (5h30m) 1/1 Butiksdemo Alpro Protein Stockholm 1 Role Butiksdemo [D…" at bounding box center [725, 517] width 139 height 770
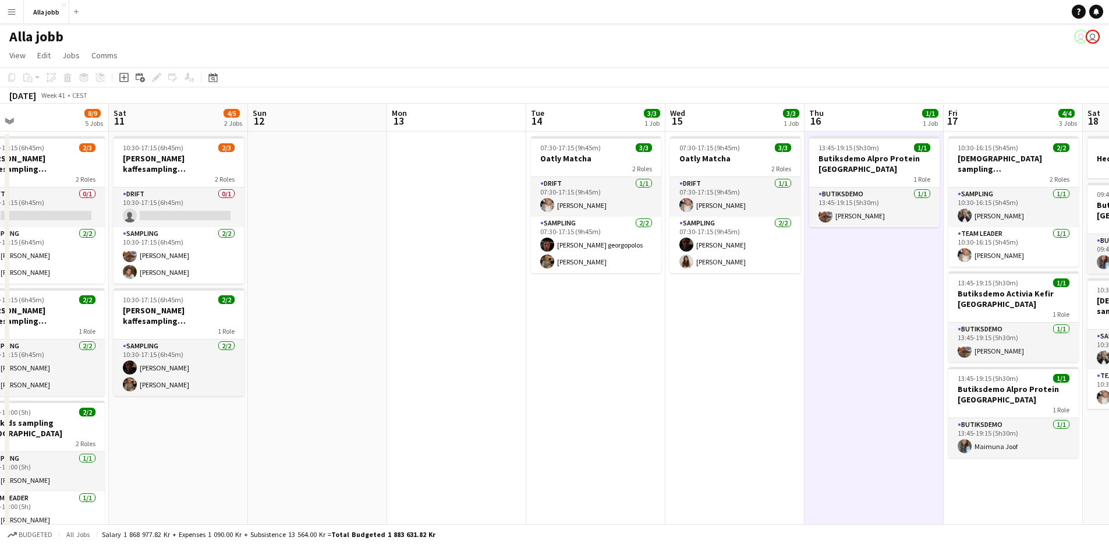
drag, startPoint x: 359, startPoint y: 282, endPoint x: 974, endPoint y: 341, distance: 617.7
click at [974, 341] on app-calendar-viewport "Wed 8 0/2 1 Job Thu 9 8/10 7 Jobs Fri 10 8/9 5 Jobs Sat 11 4/5 2 Jobs Sun 12 Mo…" at bounding box center [554, 503] width 1109 height 798
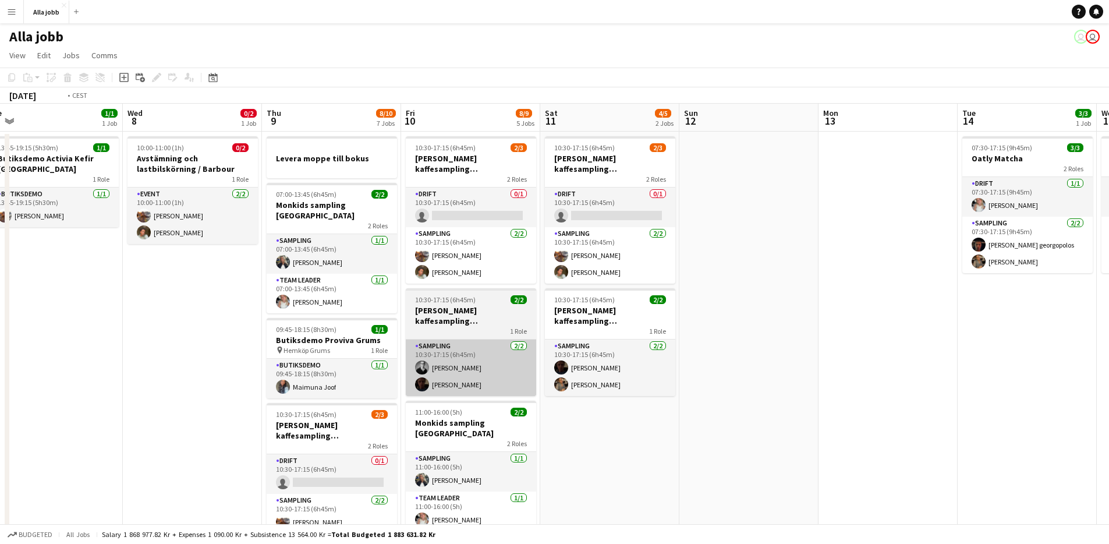
drag, startPoint x: 733, startPoint y: 310, endPoint x: 833, endPoint y: 339, distance: 103.6
click at [1045, 342] on app-calendar-viewport "Sun 5 1 Job Mon 6 1 Job Tue 7 1/1 1 Job Wed 8 0/2 1 Job Thu 9 8/10 7 Jobs Fri 1…" at bounding box center [554, 503] width 1109 height 798
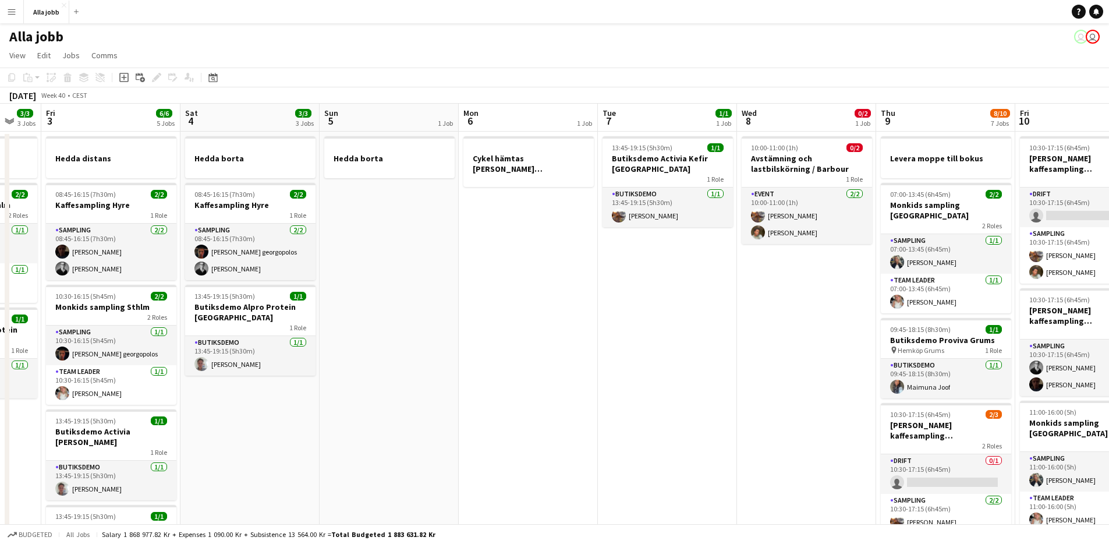
drag, startPoint x: 385, startPoint y: 366, endPoint x: 313, endPoint y: 390, distance: 75.9
click at [310, 391] on app-calendar-viewport "Tue 30 1/1 3 Jobs Wed 1 12/15 2 Jobs Thu 2 3/3 3 Jobs Fri 3 6/6 5 Jobs Sat 4 3/…" at bounding box center [554, 503] width 1109 height 798
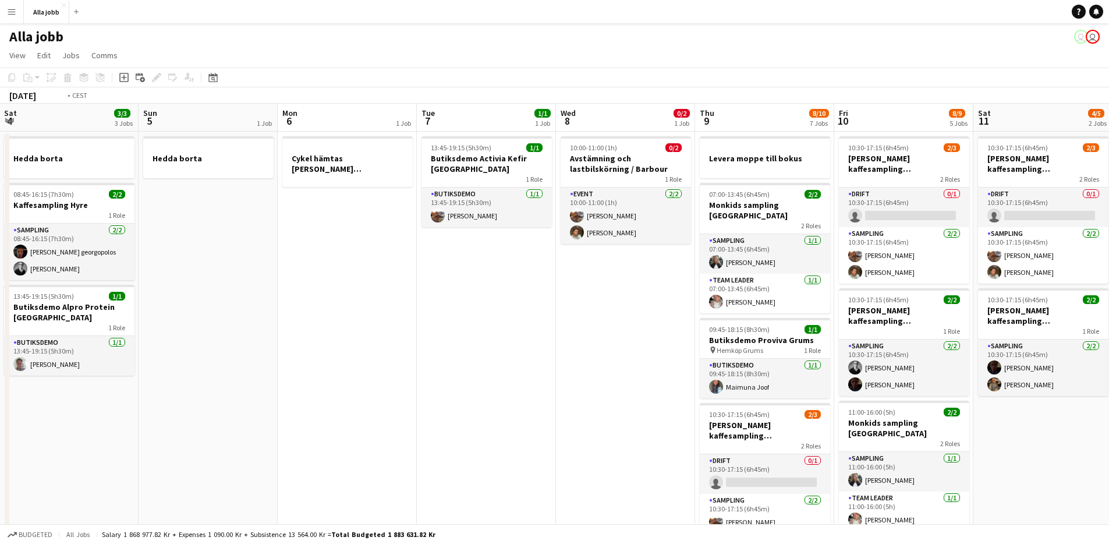
scroll to position [0, 323]
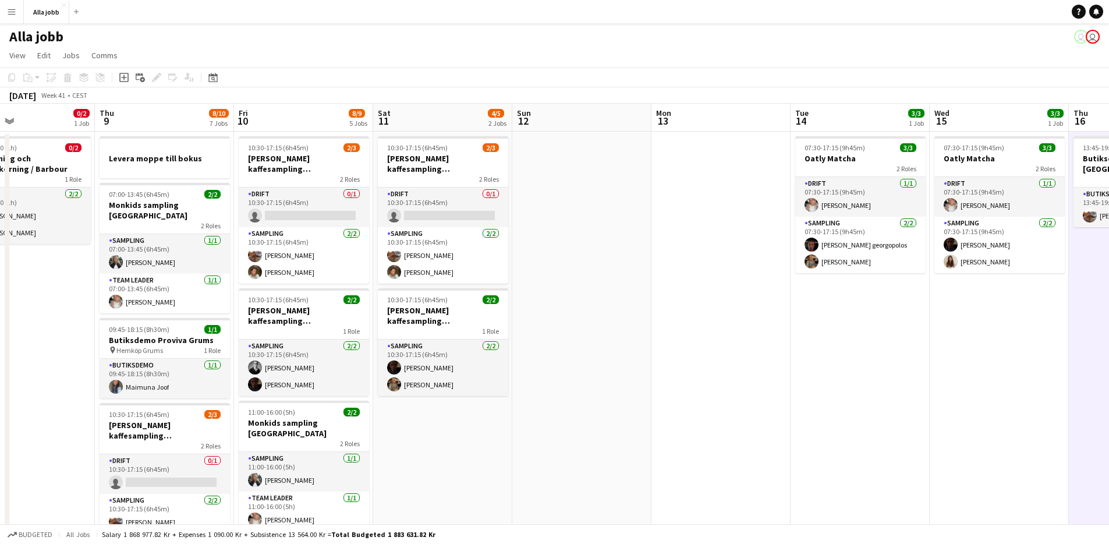
drag, startPoint x: 579, startPoint y: 389, endPoint x: -102, endPoint y: 397, distance: 681.4
click at [0, 397] on html "Menu Boards Boards Boards All jobs Status Workforce Workforce My Workforce Recr…" at bounding box center [554, 461] width 1109 height 922
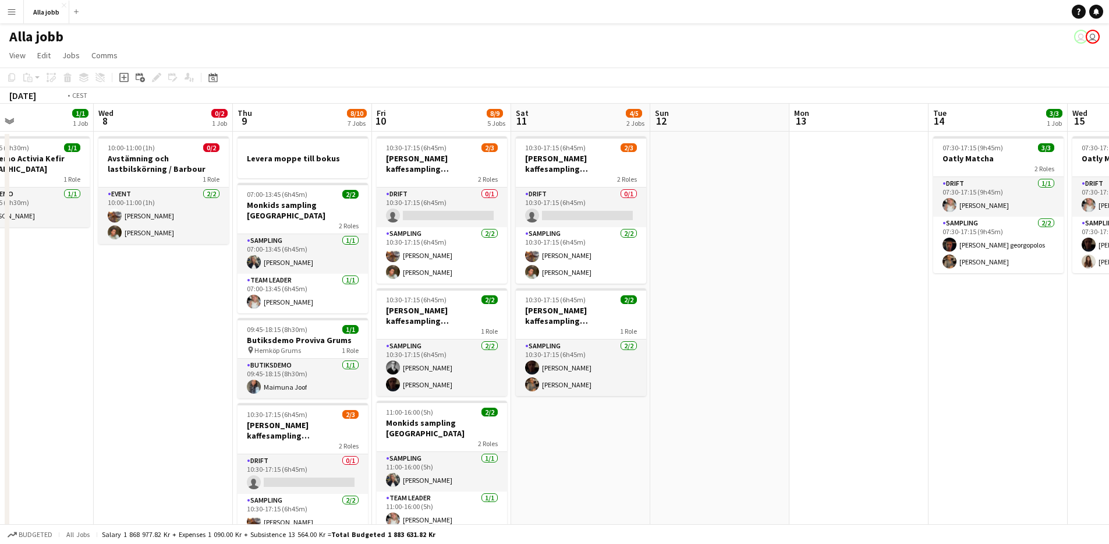
drag, startPoint x: 465, startPoint y: 320, endPoint x: 931, endPoint y: 313, distance: 465.9
click at [932, 313] on app-calendar-viewport "Sun 5 1 Job Mon 6 1 Job Tue 7 1/1 1 Job Wed 8 0/2 1 Job Thu 9 8/10 7 Jobs Fri 1…" at bounding box center [554, 503] width 1109 height 798
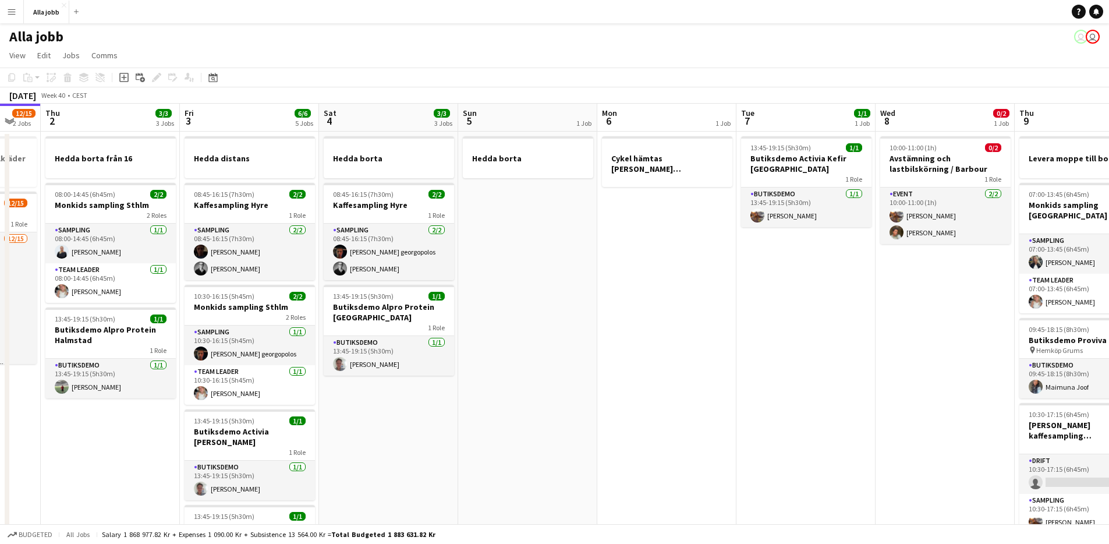
scroll to position [0, 385]
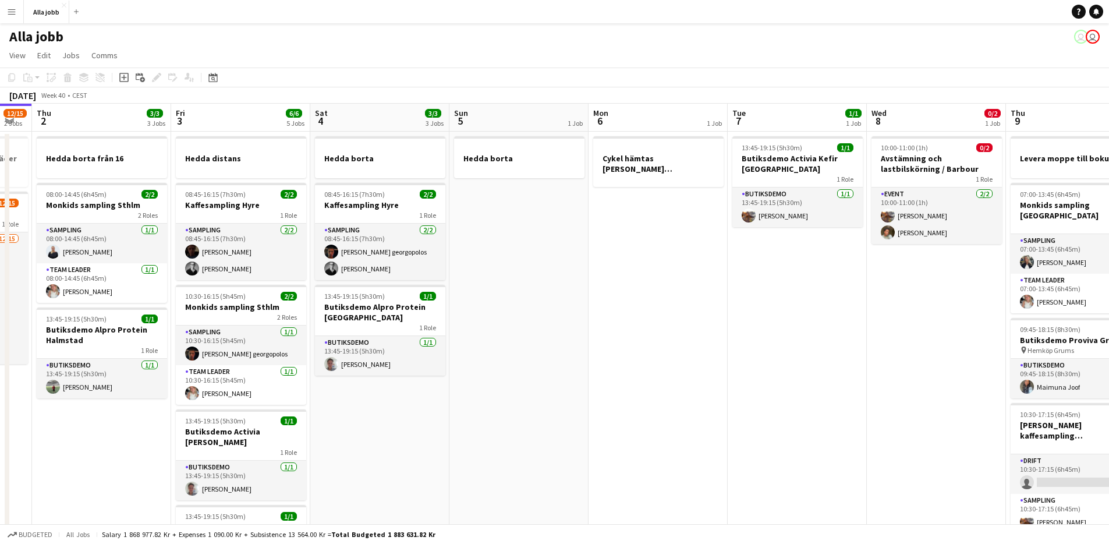
drag, startPoint x: 491, startPoint y: 335, endPoint x: 705, endPoint y: 358, distance: 215.4
click at [705, 358] on app-calendar-viewport "Mon 29 2/2 4 Jobs Tue 30 1/1 3 Jobs Wed 1 12/15 2 Jobs Thu 2 3/3 3 Jobs Fri 3 6…" at bounding box center [554, 503] width 1109 height 798
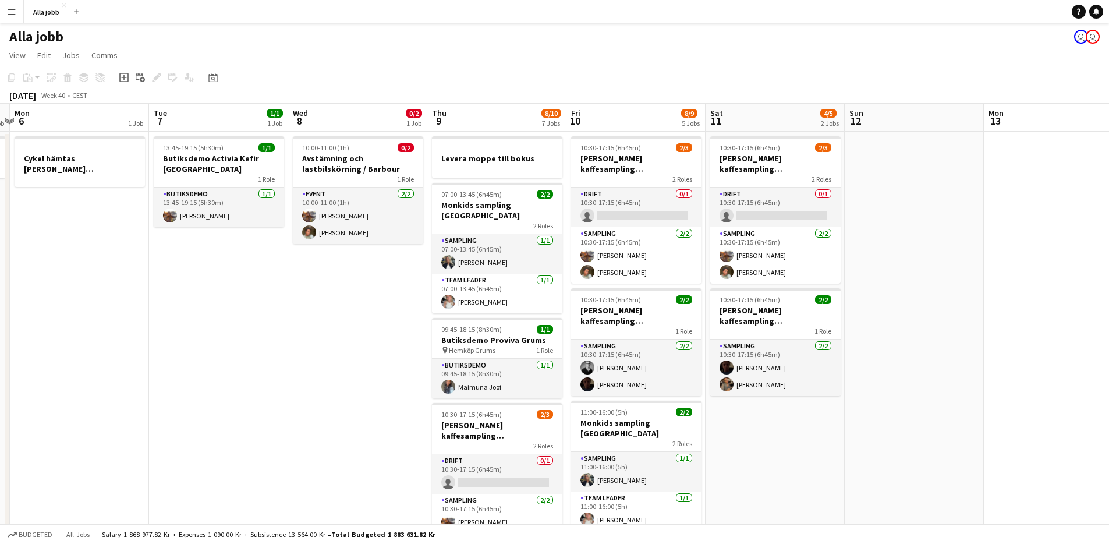
drag, startPoint x: 629, startPoint y: 308, endPoint x: 41, endPoint y: 339, distance: 588.9
click at [41, 339] on app-calendar-viewport "Fri 3 6/6 5 Jobs Sat 4 3/3 3 Jobs Sun 5 1 Job Mon 6 1 Job Tue 7 1/1 1 Job Wed 8…" at bounding box center [554, 503] width 1109 height 798
click at [243, 339] on app-date-cell "13:45-19:15 (5h30m) 1/1 Butiksdemo Activia Kefir Stockholm 1 Role Butiksdemo [D…" at bounding box center [217, 517] width 139 height 770
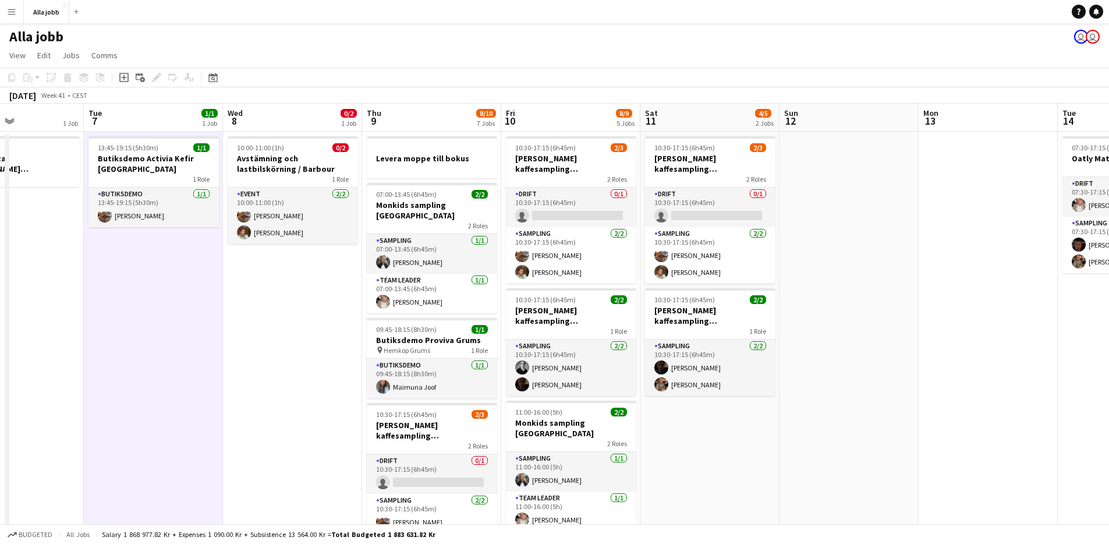
drag, startPoint x: 313, startPoint y: 342, endPoint x: 250, endPoint y: 359, distance: 64.4
click at [250, 359] on app-calendar-viewport "Sat 4 3/3 3 Jobs Sun 5 1 Job Mon 6 1 Job Tue 7 1/1 1 Job Wed 8 0/2 1 Job Thu 9 …" at bounding box center [554, 503] width 1109 height 798
click at [293, 362] on app-date-cell "10:00-11:00 (1h) 0/2 Avstämning och lastbilskörning / [PERSON_NAME] 1 Role Even…" at bounding box center [292, 517] width 139 height 770
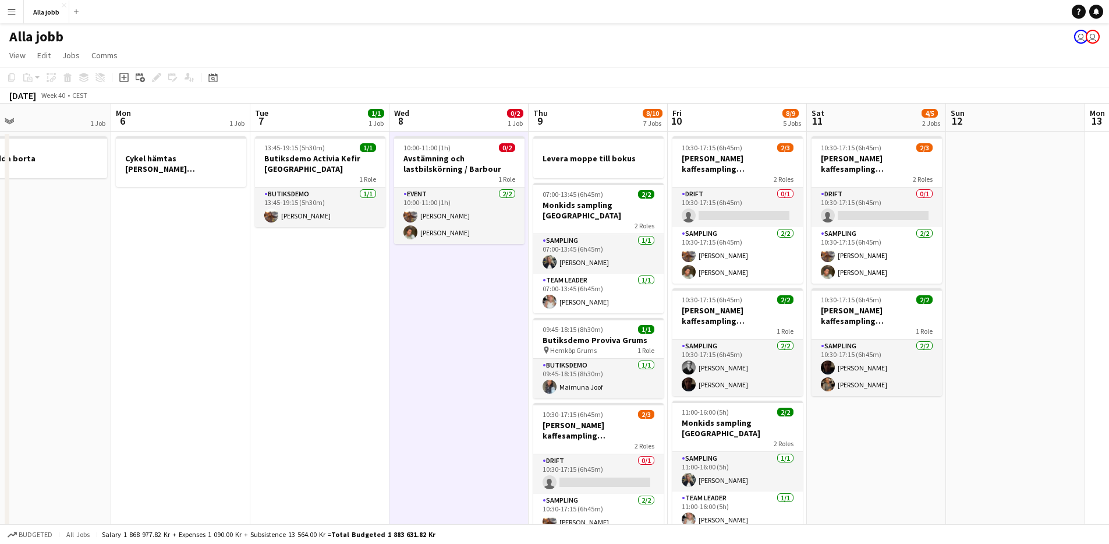
drag, startPoint x: 321, startPoint y: 368, endPoint x: 470, endPoint y: 369, distance: 149.1
click at [470, 369] on app-calendar-viewport "Fri 3 6/6 5 Jobs Sat 4 3/3 3 Jobs Sun 5 1 Job Mon 6 1 Job Tue 7 1/1 1 Job Wed 8…" at bounding box center [554, 503] width 1109 height 798
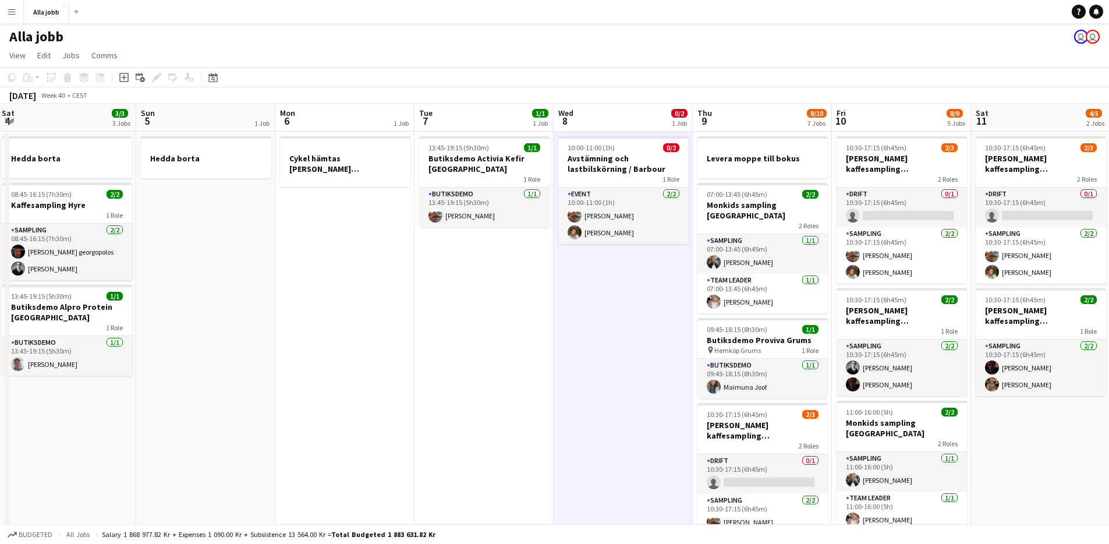
scroll to position [0, 256]
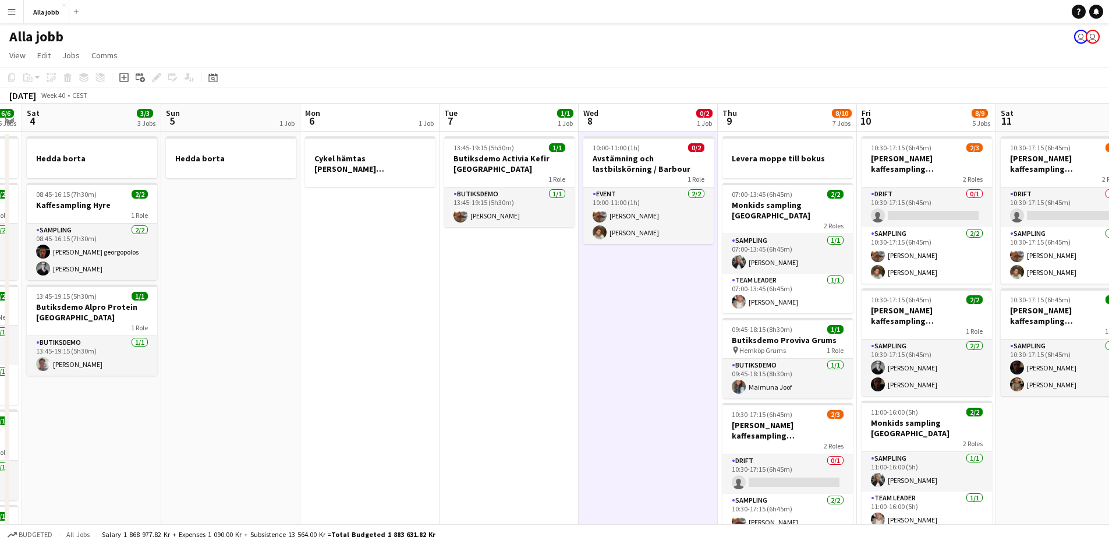
drag, startPoint x: 367, startPoint y: 362, endPoint x: 556, endPoint y: 390, distance: 191.4
click at [556, 390] on app-calendar-viewport "Thu 2 3/3 3 Jobs Fri 3 6/6 5 Jobs Sat 4 3/3 3 Jobs Sun 5 1 Job Mon 6 1 Job Tue …" at bounding box center [554, 503] width 1109 height 798
click at [465, 379] on app-date-cell "13:45-19:15 (5h30m) 1/1 Butiksdemo Activia Kefir Stockholm 1 Role Butiksdemo [D…" at bounding box center [509, 517] width 139 height 770
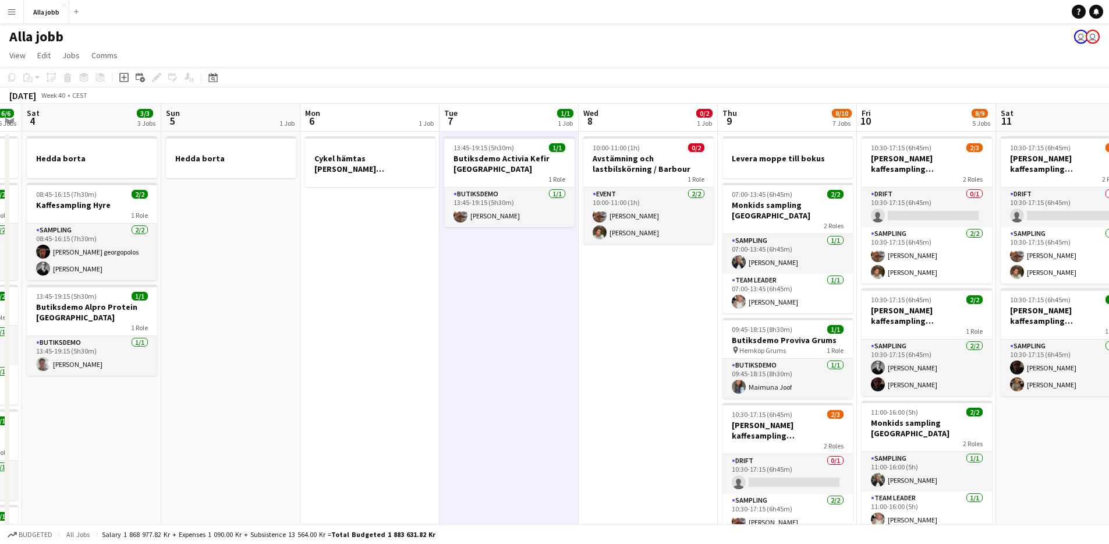
click at [553, 413] on app-date-cell "13:45-19:15 (5h30m) 1/1 Butiksdemo Activia Kefir Stockholm 1 Role Butiksdemo [D…" at bounding box center [509, 517] width 139 height 770
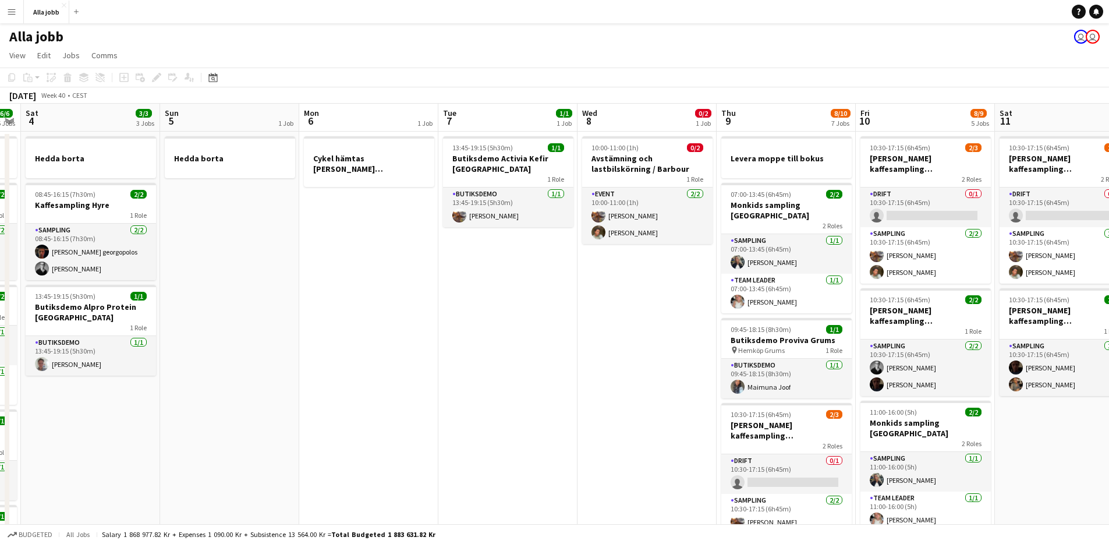
scroll to position [0, 334]
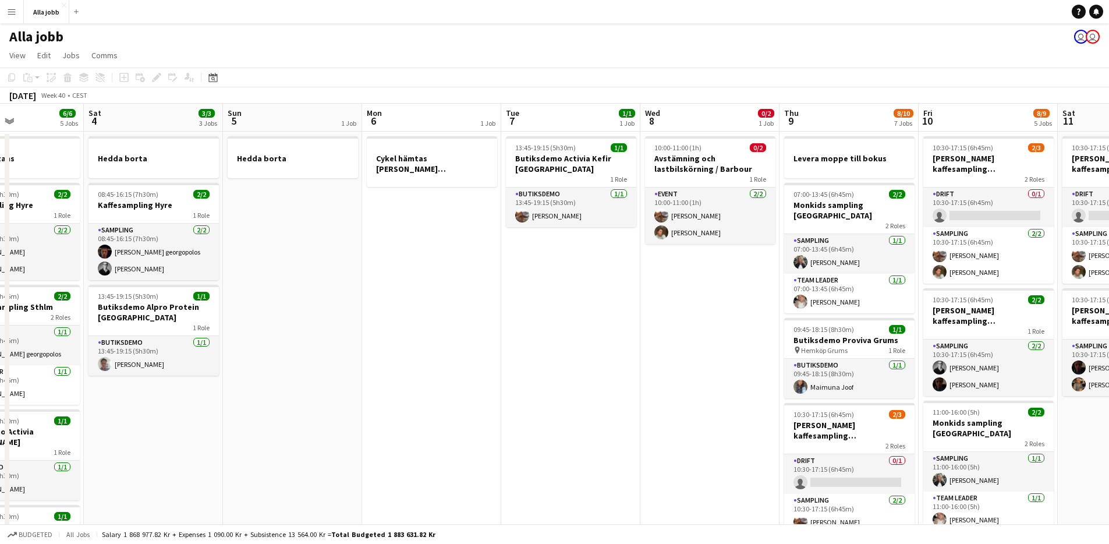
drag, startPoint x: 599, startPoint y: 276, endPoint x: 662, endPoint y: 283, distance: 63.3
click at [662, 283] on app-calendar-viewport "Wed 1 12/15 2 Jobs Thu 2 3/3 3 Jobs Fri 3 6/6 5 Jobs Sat 4 3/3 3 Jobs Sun 5 1 J…" at bounding box center [554, 503] width 1109 height 798
click at [686, 348] on app-date-cell "10:00-11:00 (1h) 0/2 Avstämning och lastbilskörning / [PERSON_NAME] 1 Role Even…" at bounding box center [710, 517] width 139 height 770
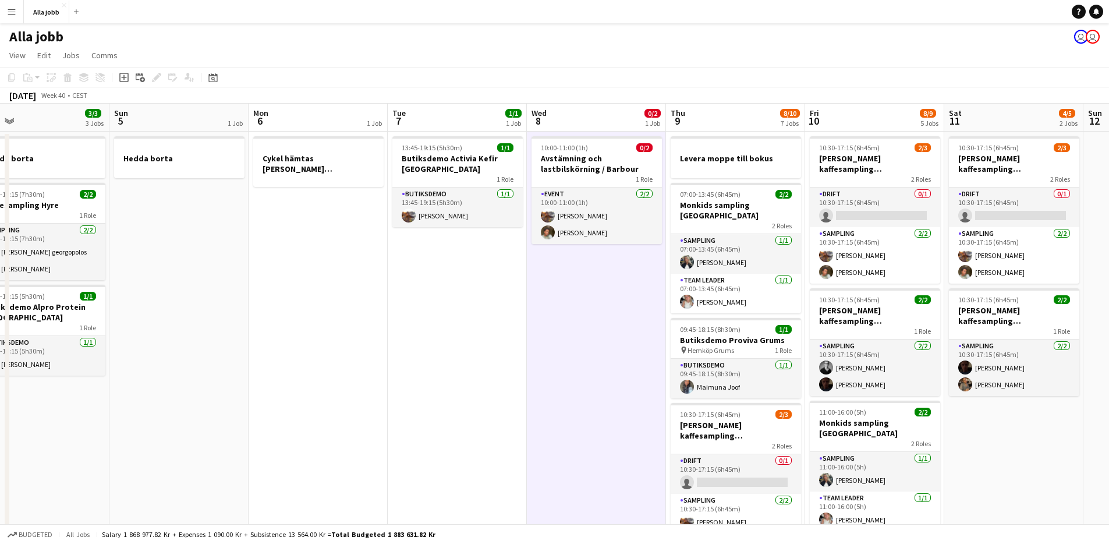
scroll to position [0, 355]
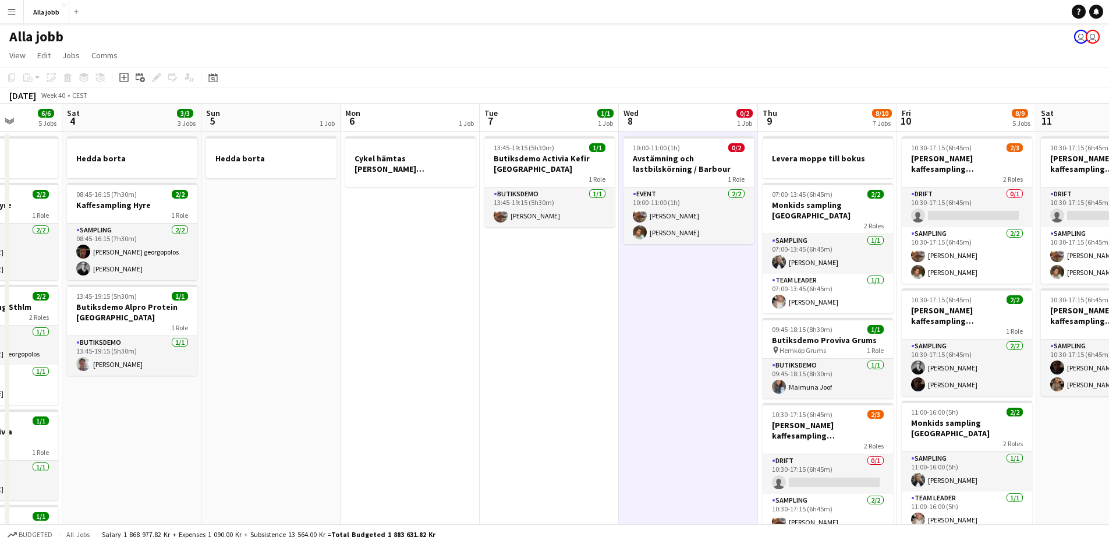
drag, startPoint x: 610, startPoint y: 368, endPoint x: 369, endPoint y: 369, distance: 241.7
click at [369, 369] on app-calendar-viewport "Wed 1 12/15 2 Jobs Thu 2 3/3 3 Jobs Fri 3 6/6 5 Jobs Sat 4 3/3 3 Jobs Sun 5 1 J…" at bounding box center [554, 503] width 1109 height 798
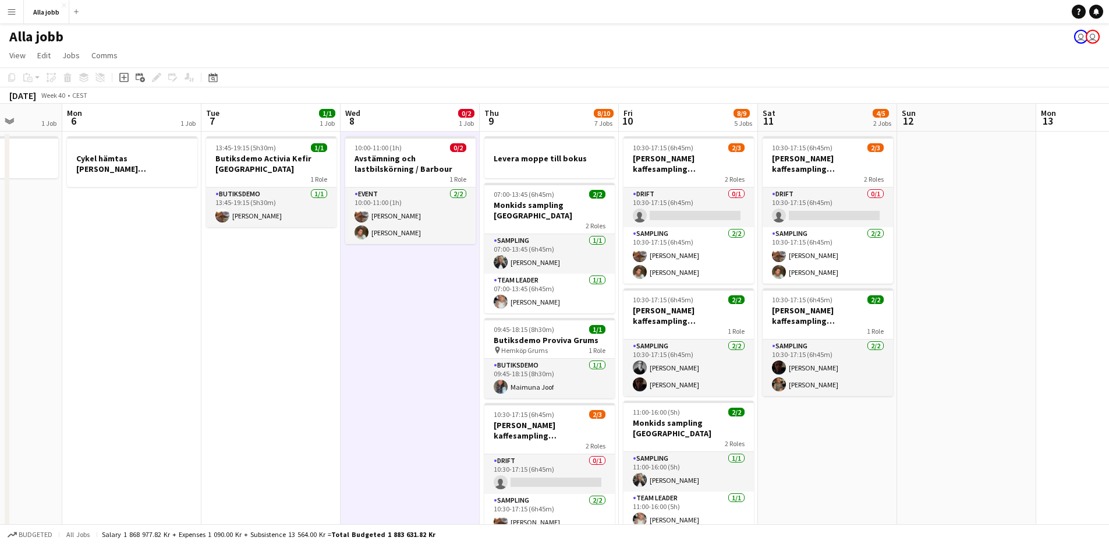
click at [392, 351] on app-date-cell "10:00-11:00 (1h) 0/2 Avstämning och lastbilskörning / [PERSON_NAME] 1 Role Even…" at bounding box center [410, 517] width 139 height 770
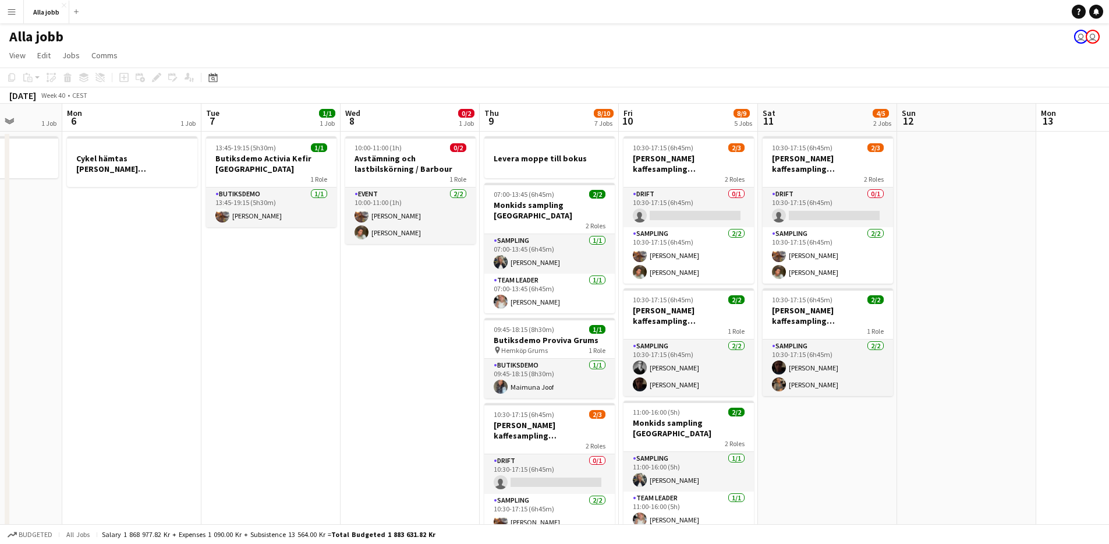
click at [392, 351] on app-date-cell "10:00-11:00 (1h) 0/2 Avstämning och lastbilskörning / [PERSON_NAME] 1 Role Even…" at bounding box center [410, 517] width 139 height 770
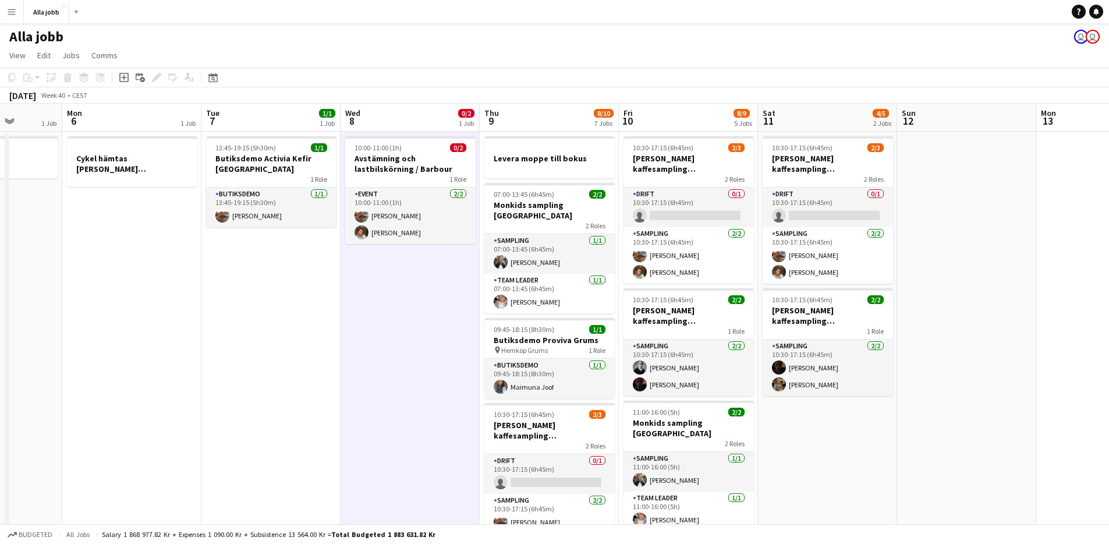
click at [392, 351] on app-date-cell "10:00-11:00 (1h) 0/2 Avstämning och lastbilskörning / [PERSON_NAME] 1 Role Even…" at bounding box center [410, 517] width 139 height 770
